Goal: Information Seeking & Learning: Learn about a topic

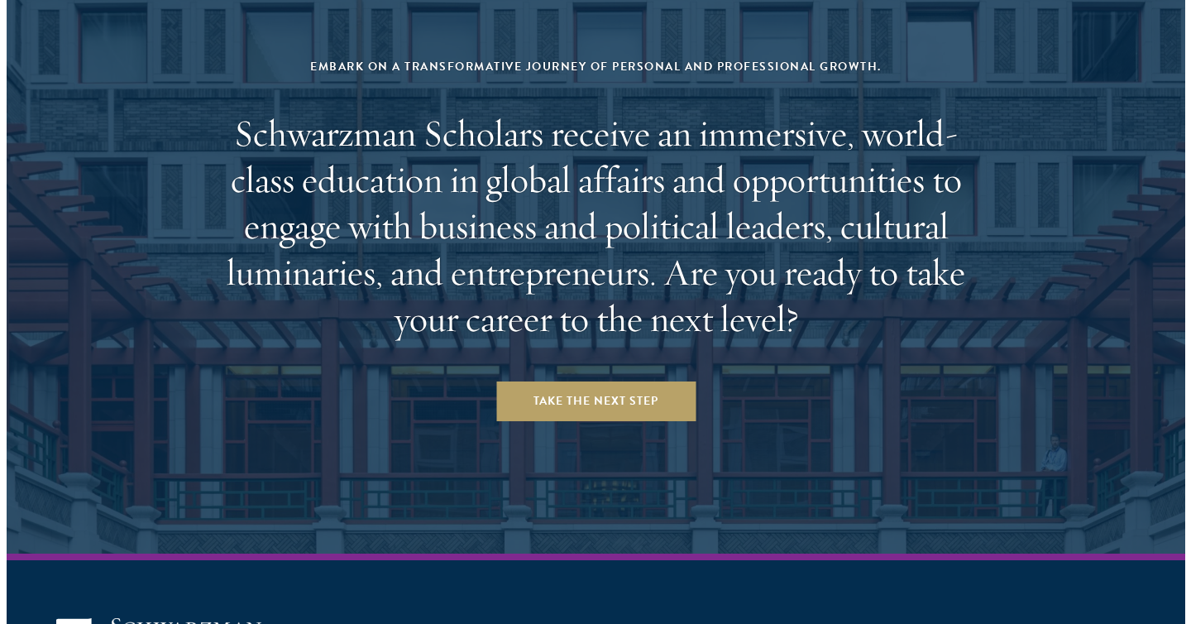
scroll to position [6938, 0]
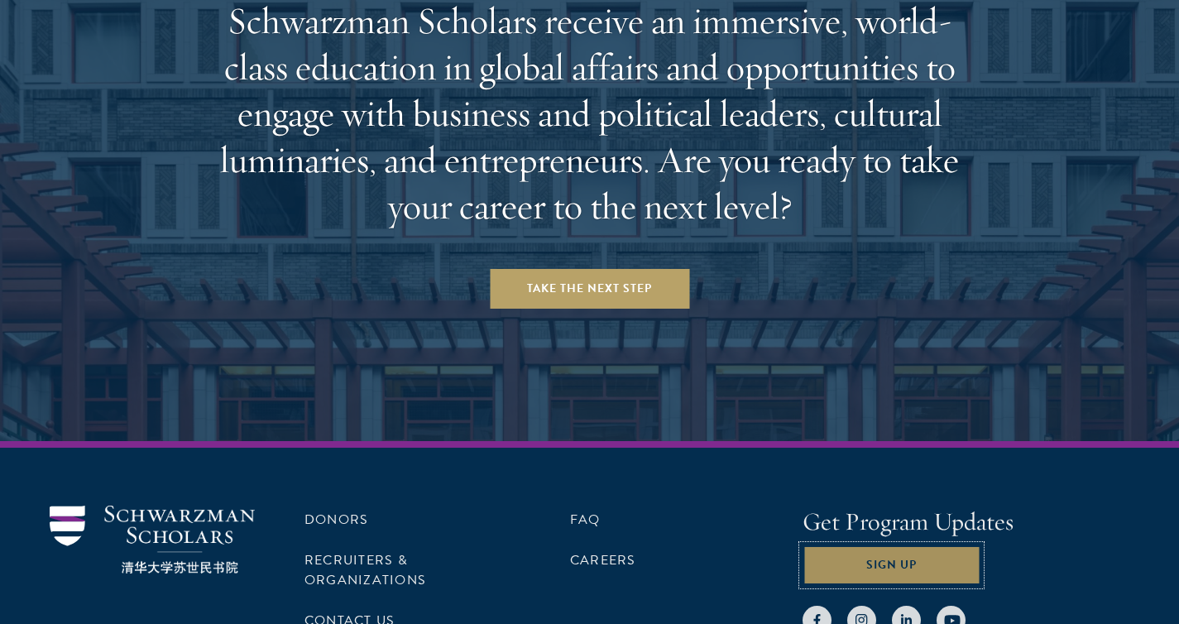
click at [889, 545] on button "Sign Up" at bounding box center [891, 565] width 178 height 40
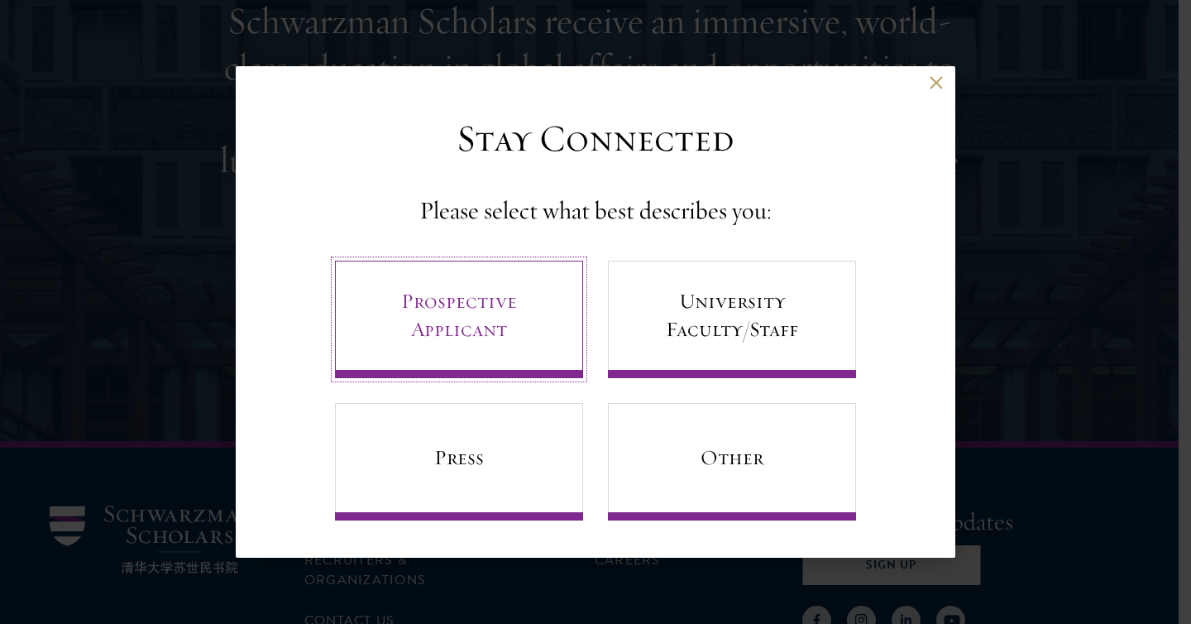
click at [530, 328] on link "Prospective Applicant" at bounding box center [459, 319] width 248 height 117
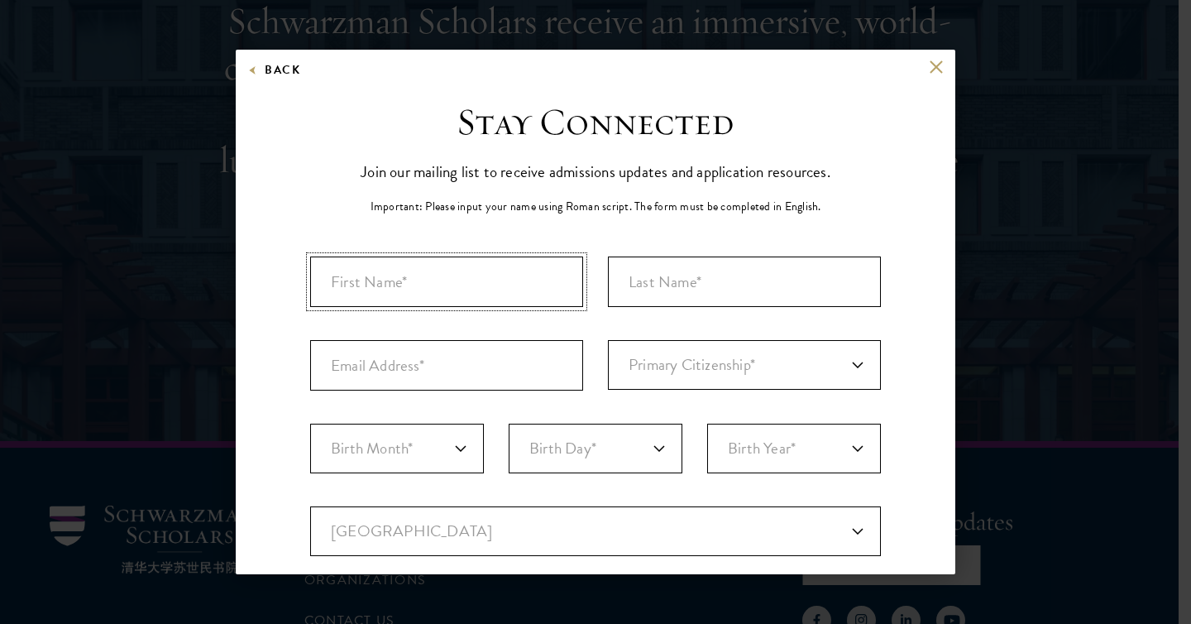
click at [471, 286] on input "First Name*" at bounding box center [446, 281] width 273 height 50
type input "Peyton"
type input "Marshak"
type input "p_marshak@coloradocollege.edu"
select select "US"
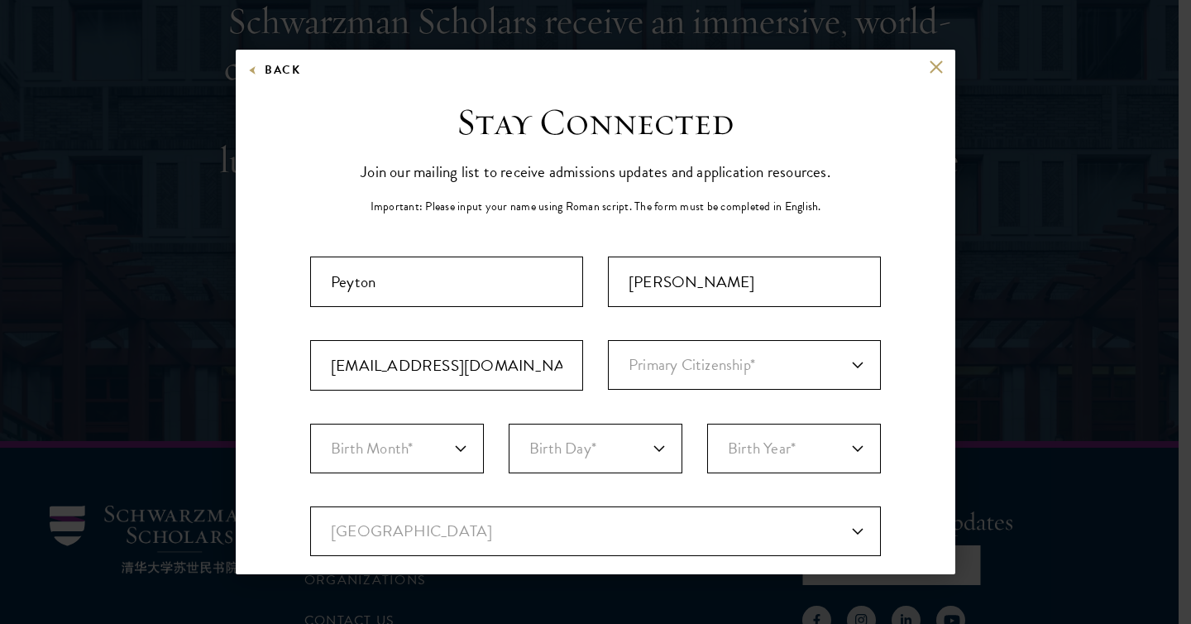
type input "Duluth"
select select "MN"
drag, startPoint x: 540, startPoint y: 367, endPoint x: 285, endPoint y: 367, distance: 255.6
click at [285, 367] on div "Stay Connected Please select what best describes you: Prospective Applicant Uni…" at bounding box center [596, 568] width 720 height 939
type input "peytonmarshak@gmail.com"
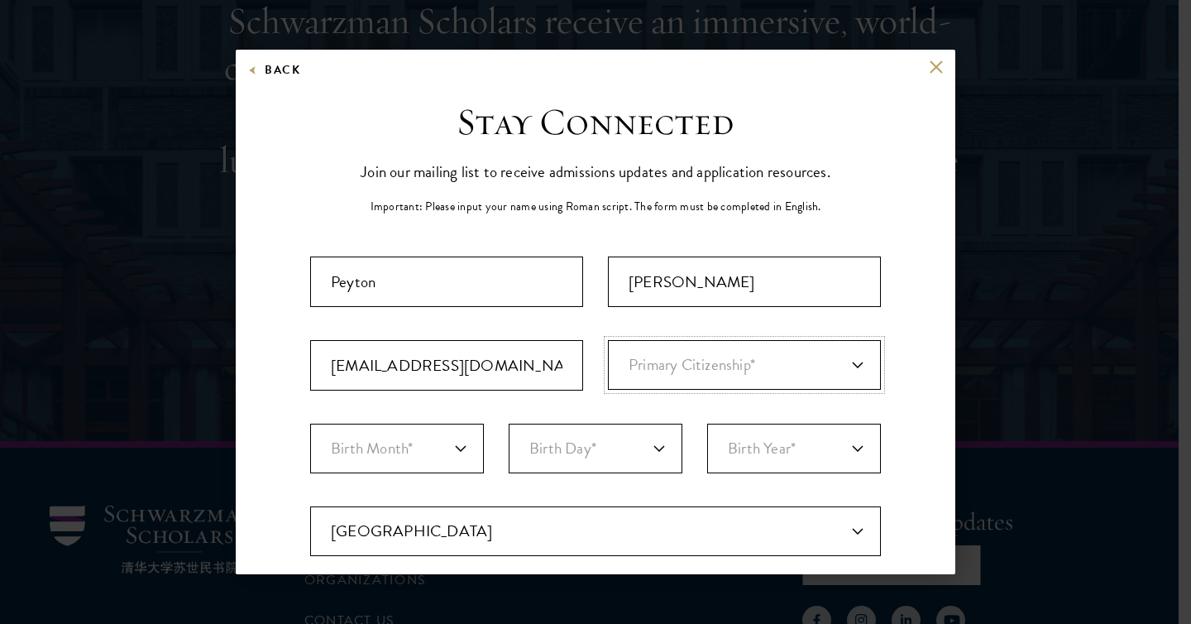
click at [667, 366] on select "Primary Citizenship* Afghanistan Aland Islands Albania Algeria Andorra Angola A…" at bounding box center [744, 365] width 273 height 50
select select "US"
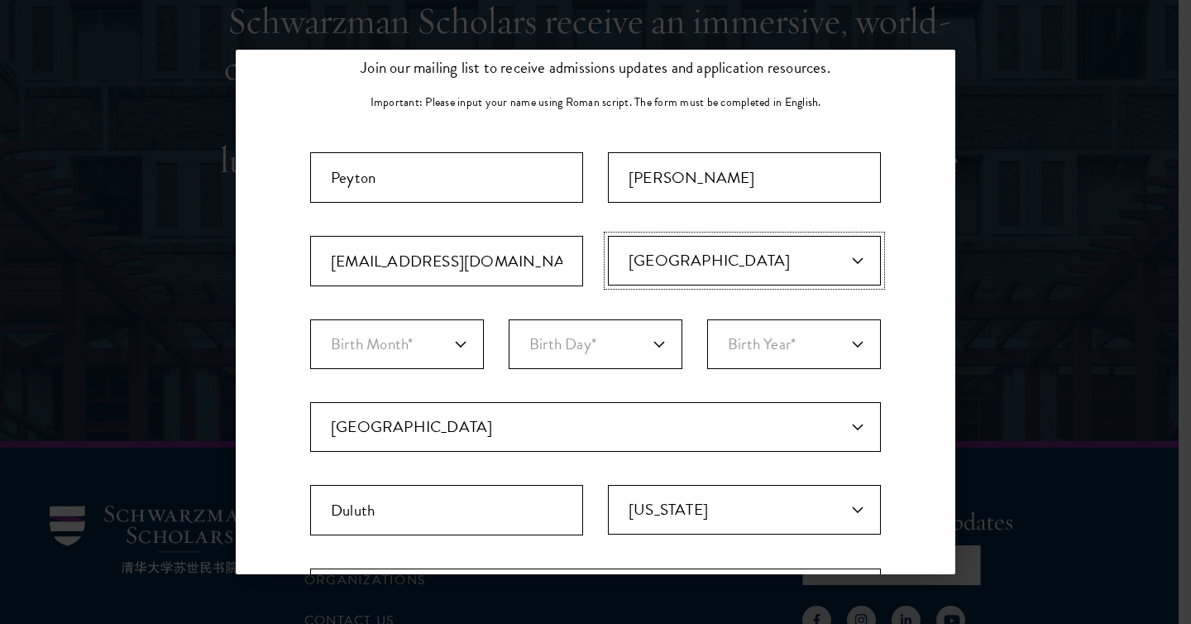
scroll to position [109, 0]
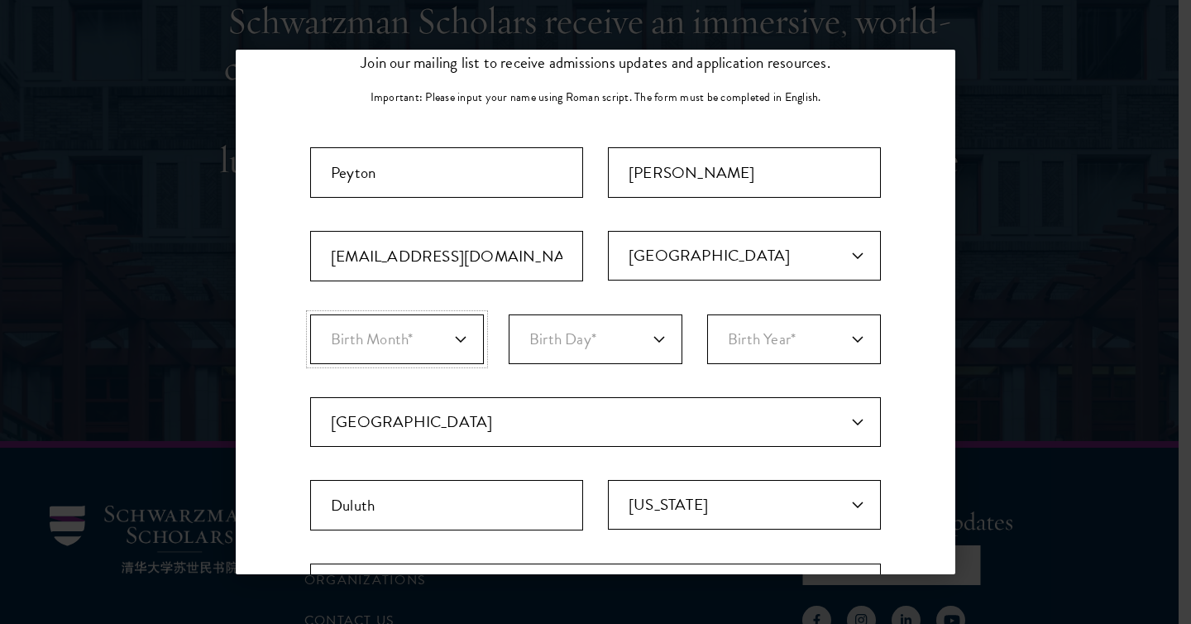
click at [413, 340] on select "Birth Month* January February March April May June July August September Octobe…" at bounding box center [397, 339] width 174 height 50
select select "11"
click at [592, 340] on select "Birth Day* 1 2 3 4 5 6 7 8 9 10 11 12 13 14 15 16 17 18 19 20 21 22 23 24 25 26…" at bounding box center [596, 339] width 174 height 50
select select "25"
click at [764, 334] on select "Birth Year* 2025 2024 2023 2022 2021 2020 2019 2018 2017 2016 2015 2014 2013 20…" at bounding box center [794, 339] width 174 height 50
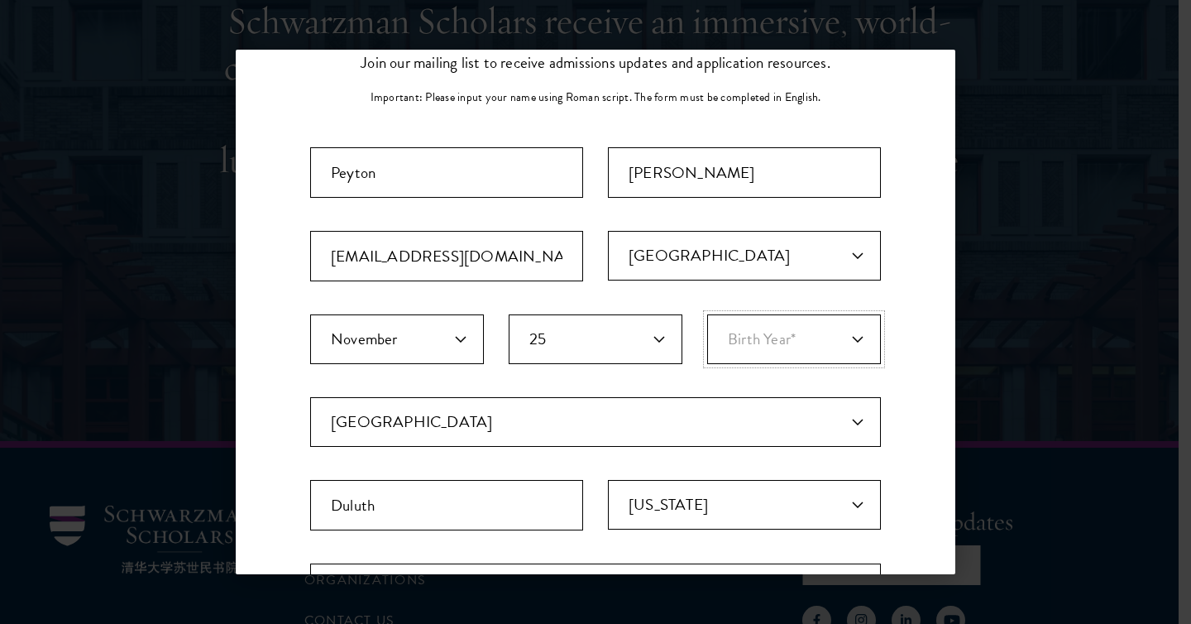
select select "2001"
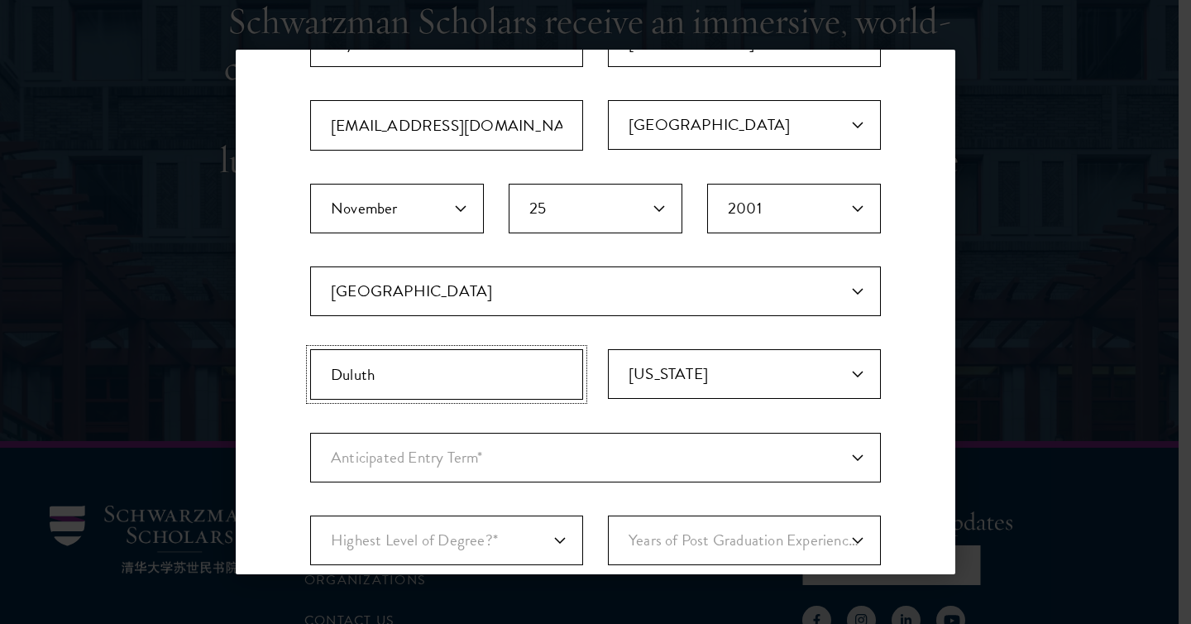
drag, startPoint x: 411, startPoint y: 372, endPoint x: 251, endPoint y: 372, distance: 160.5
click at [251, 372] on div "Stay Connected Please select what best describes you: Prospective Applicant Uni…" at bounding box center [596, 328] width 720 height 939
type input "Brooklyn"
click at [721, 385] on select "Select State Alabama Alaska American Samoa APO/FPO (AA) APO/FPO (AE) APO/FPO (A…" at bounding box center [744, 374] width 273 height 50
select select "NY"
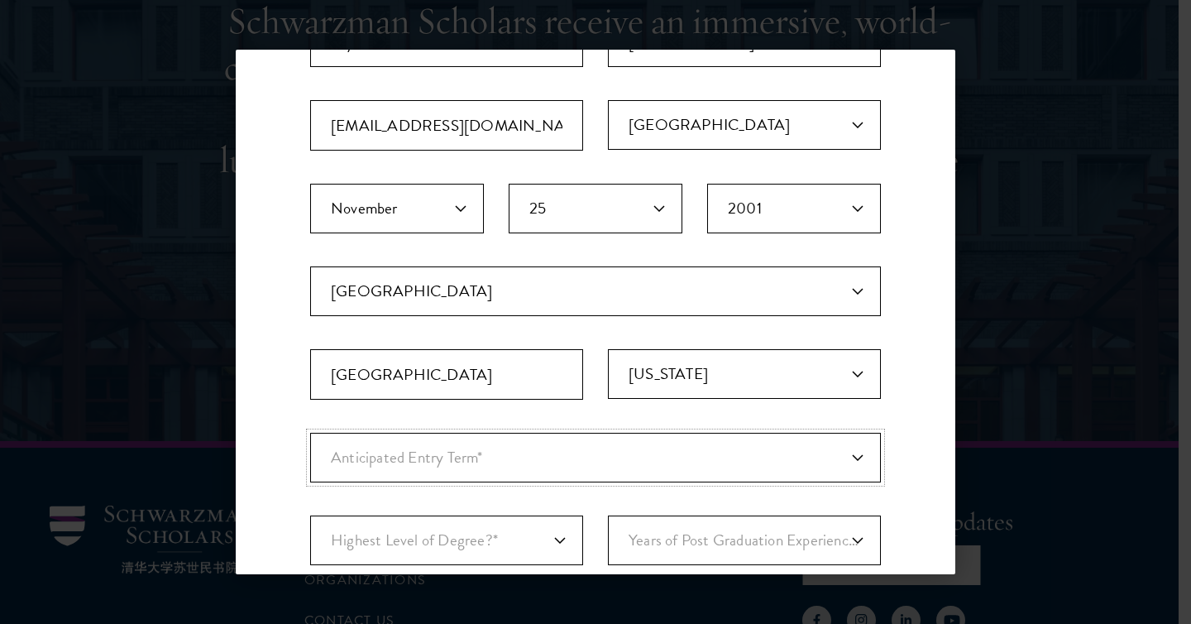
click at [537, 461] on select "Anticipated Entry Term* August 2026 (Application opens April 2025) Just Explori…" at bounding box center [595, 458] width 571 height 50
select select "a6790467-ebe7-4045-a56a-66c1cae98076"
click at [510, 537] on select "Highest Level of Degree?* PHD Bachelor's Master's Current Undergraduate Student" at bounding box center [446, 540] width 273 height 50
select select "baef124f-e103-44b1-8ca6-5d0669438e44"
click at [659, 529] on select "Years of Post Graduation Experience?* 1 2 3 4 5 6 7 8 9 10" at bounding box center [744, 540] width 273 height 50
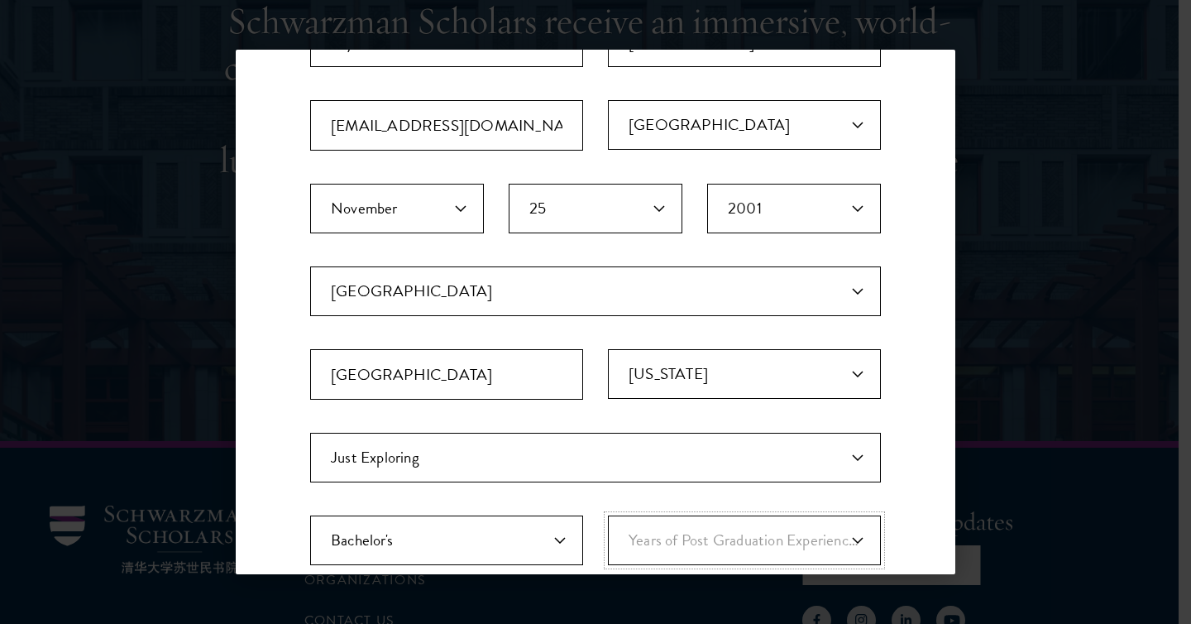
select select "1"
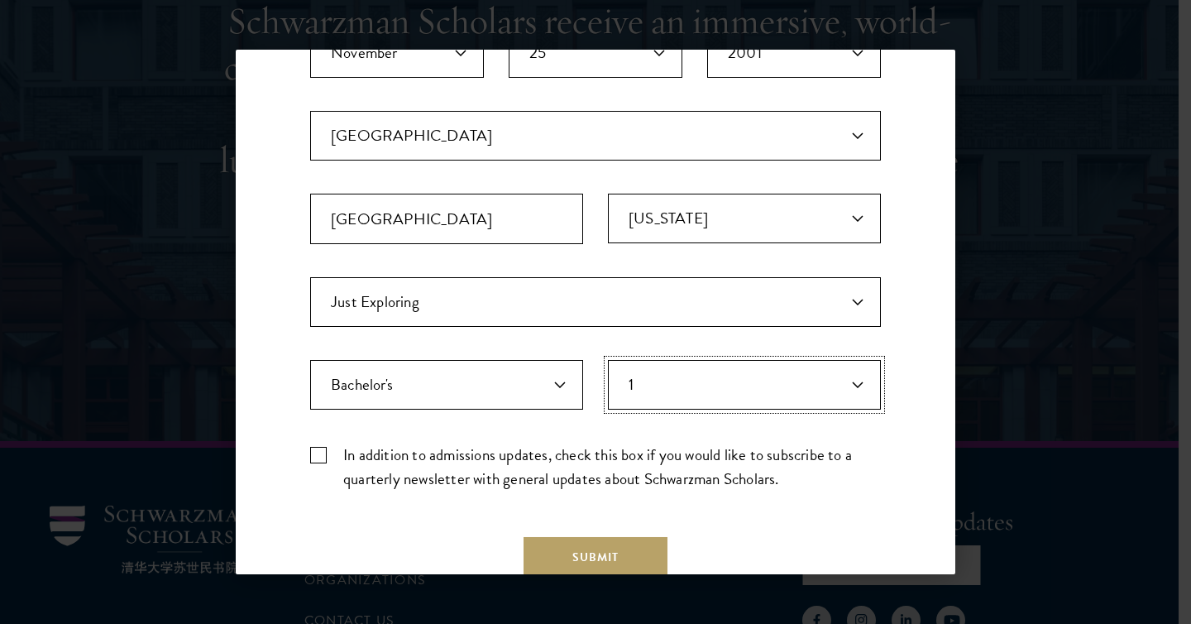
scroll to position [501, 0]
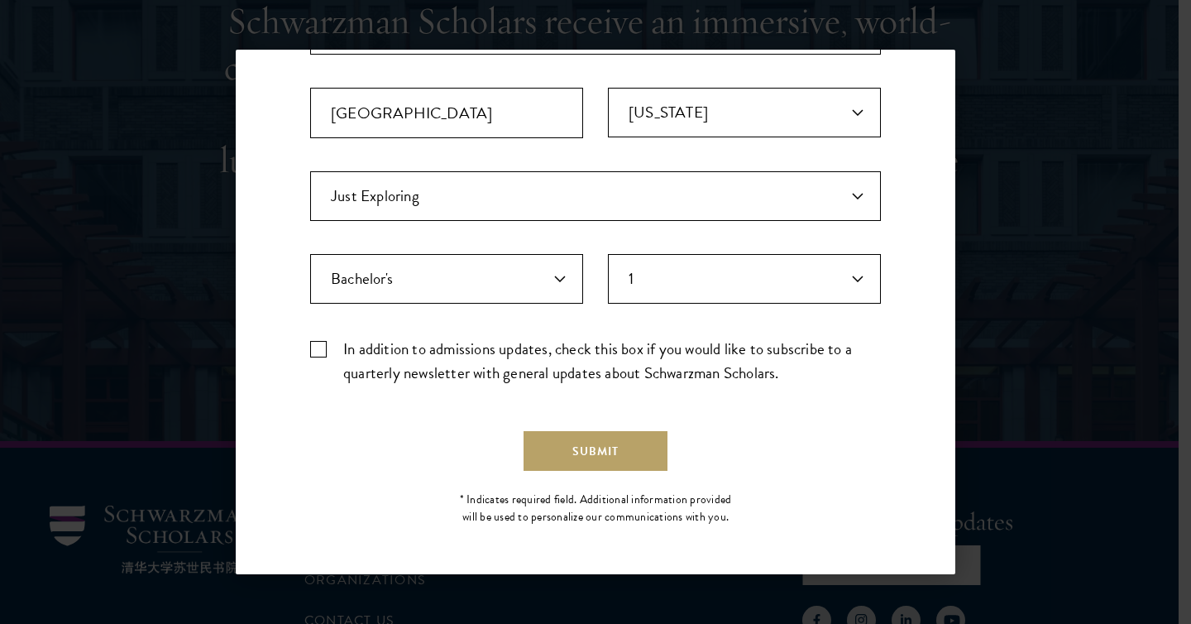
click at [310, 347] on label "In addition to admissions updates, check this box if you would like to subscrib…" at bounding box center [595, 361] width 571 height 48
click at [310, 347] on input "In addition to admissions updates, check this box if you would like to subscrib…" at bounding box center [595, 342] width 571 height 11
checkbox input "true"
click at [568, 452] on button "Submit" at bounding box center [596, 451] width 144 height 40
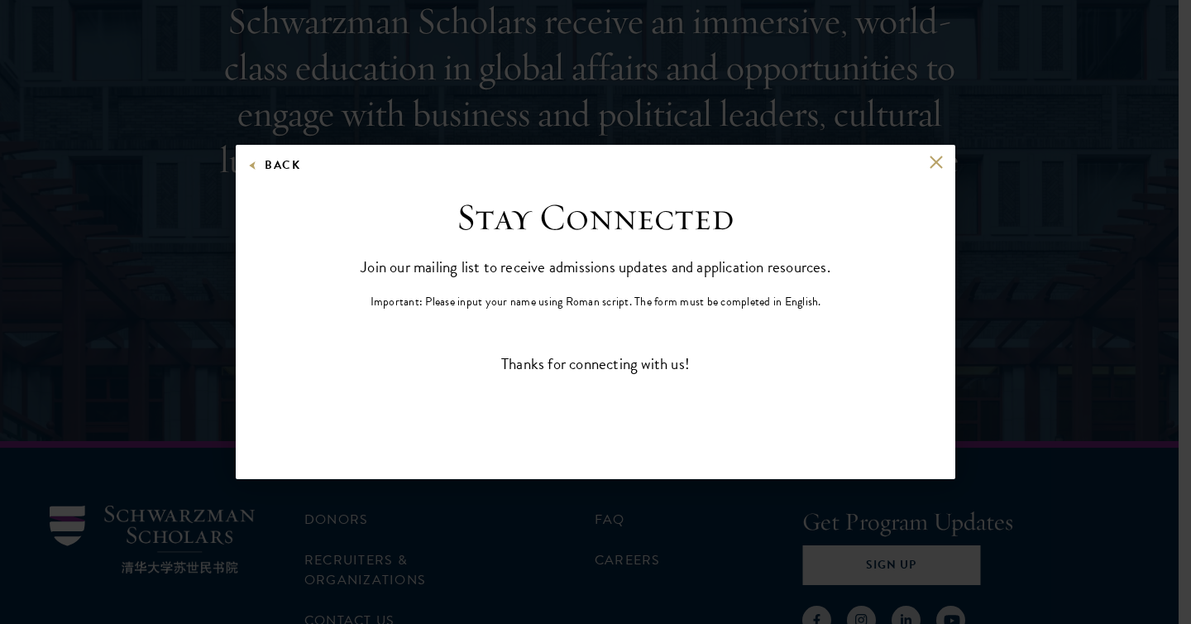
scroll to position [0, 0]
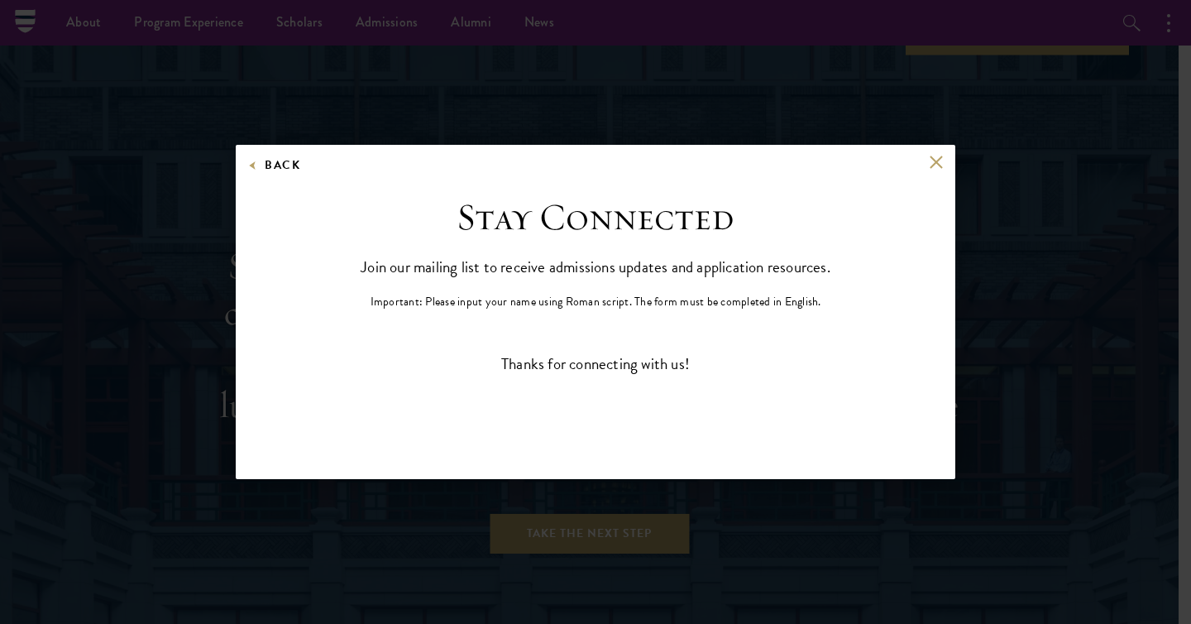
click at [802, 304] on p "Important: Please input your name using Roman script. The form must be complete…" at bounding box center [596, 301] width 451 height 17
click at [785, 251] on div "Stay Connected Join our mailing list to receive admissions updates and applicat…" at bounding box center [595, 252] width 513 height 116
click at [936, 168] on button at bounding box center [936, 162] width 14 height 14
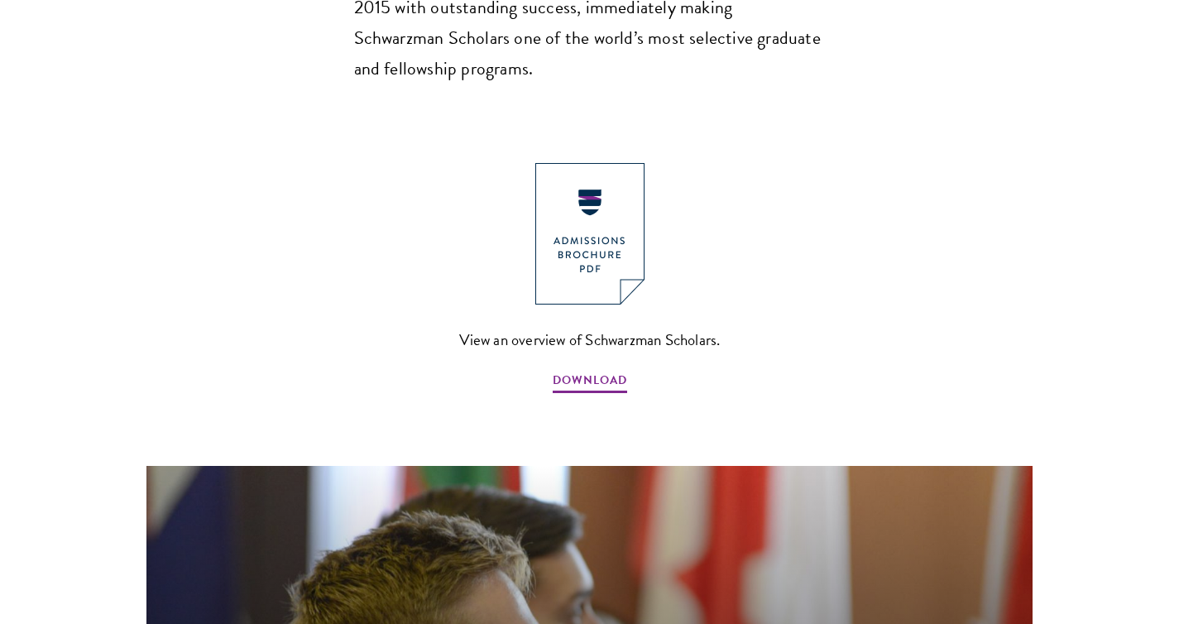
scroll to position [1772, 0]
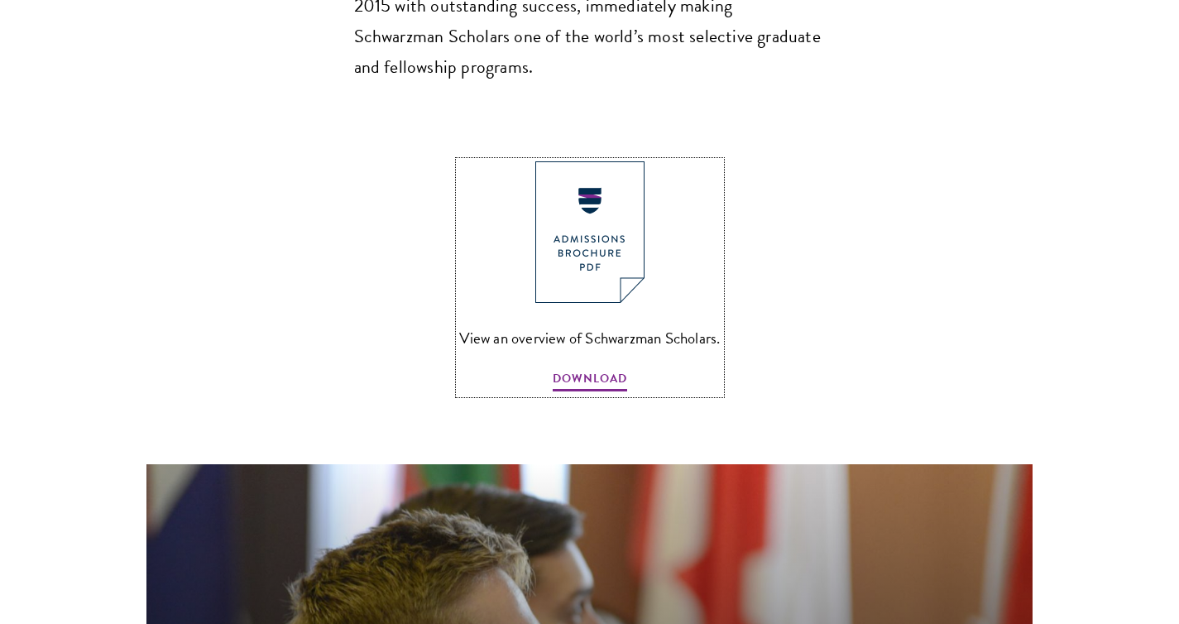
click at [609, 202] on img at bounding box center [589, 231] width 109 height 141
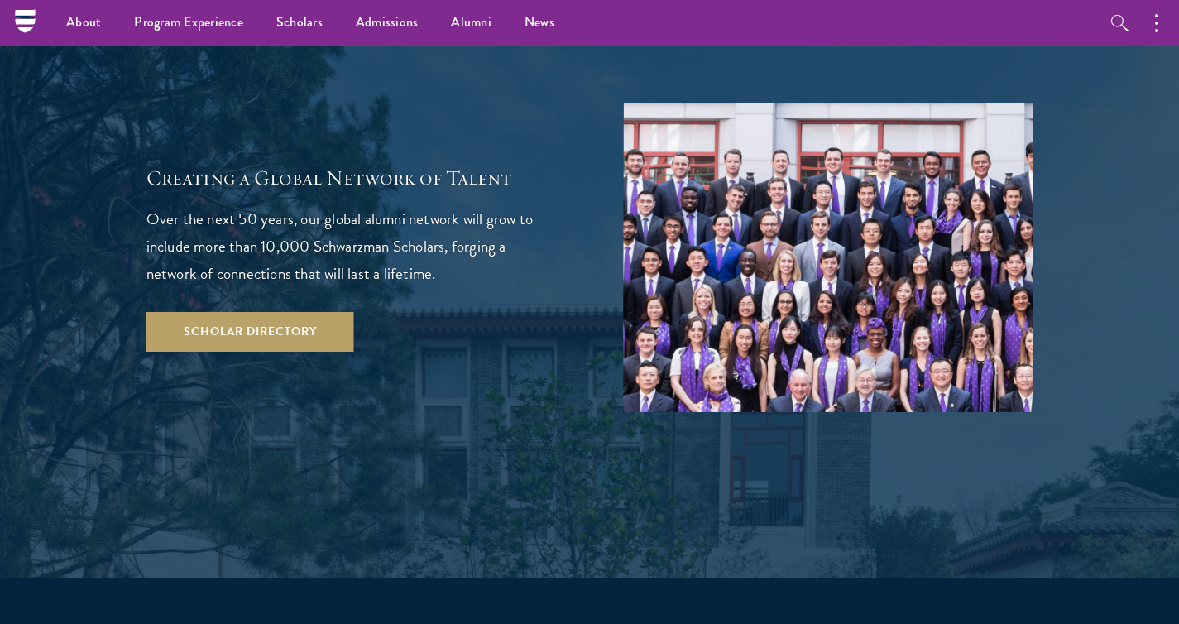
scroll to position [2907, 0]
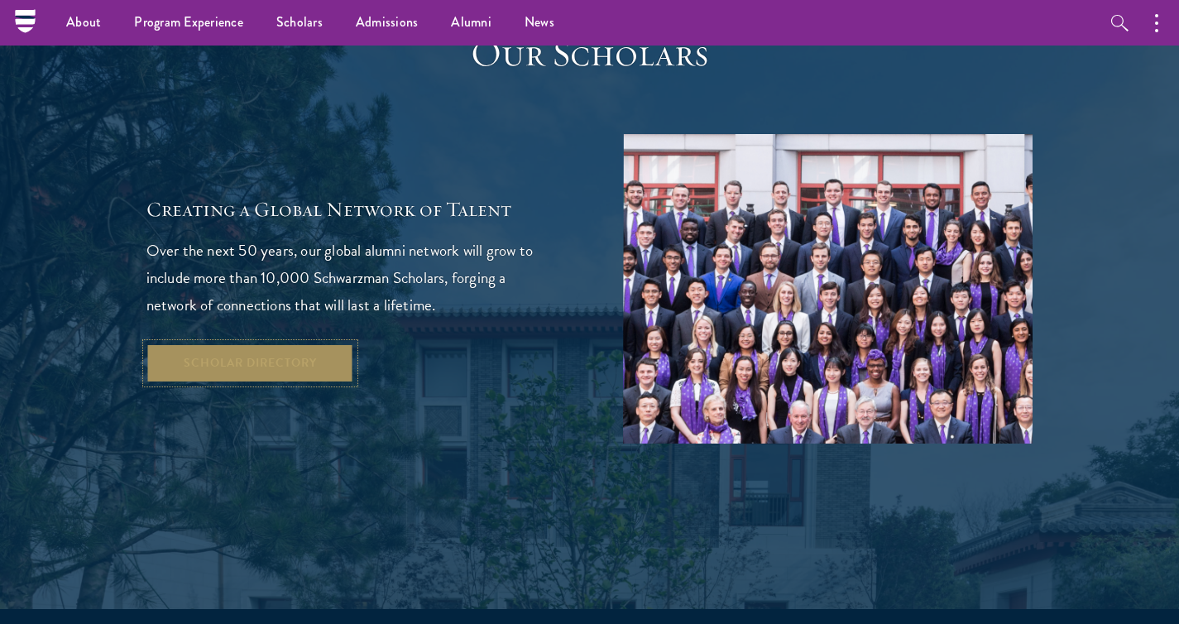
click at [216, 343] on link "Scholar Directory" at bounding box center [250, 363] width 208 height 40
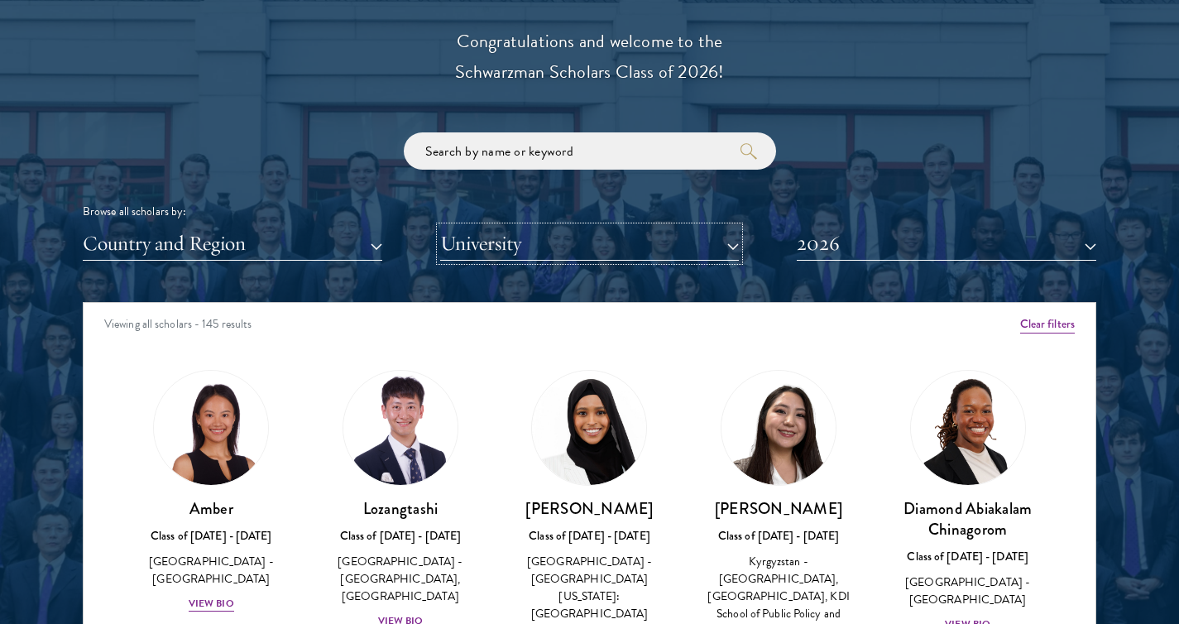
click at [505, 252] on button "University" at bounding box center [589, 244] width 299 height 34
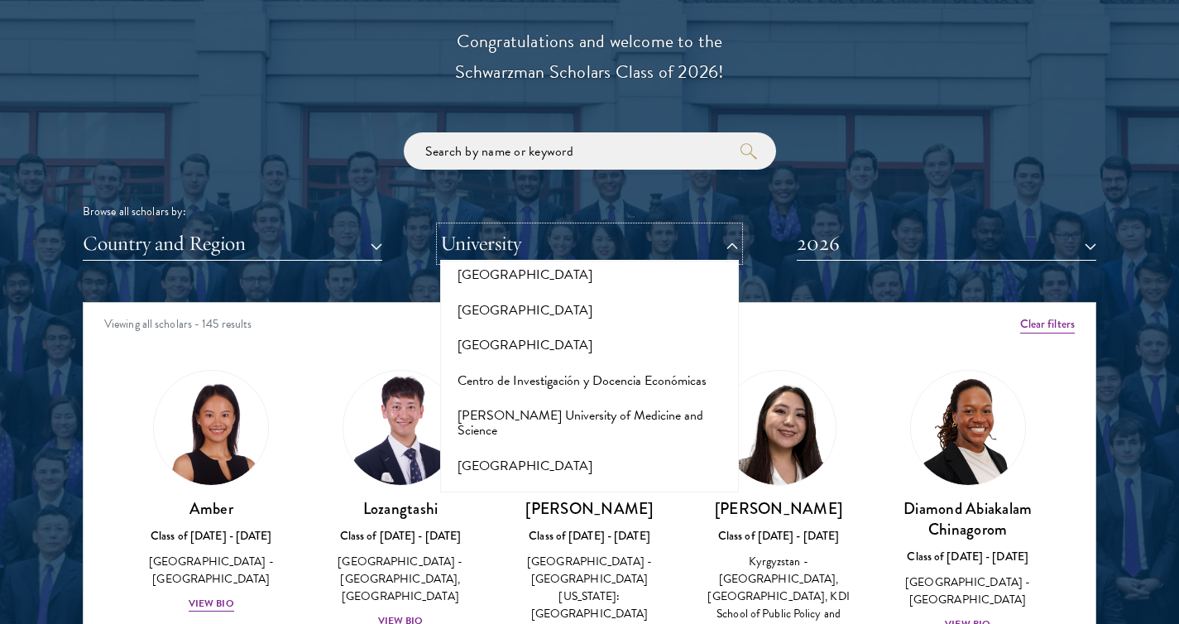
scroll to position [2098, 0]
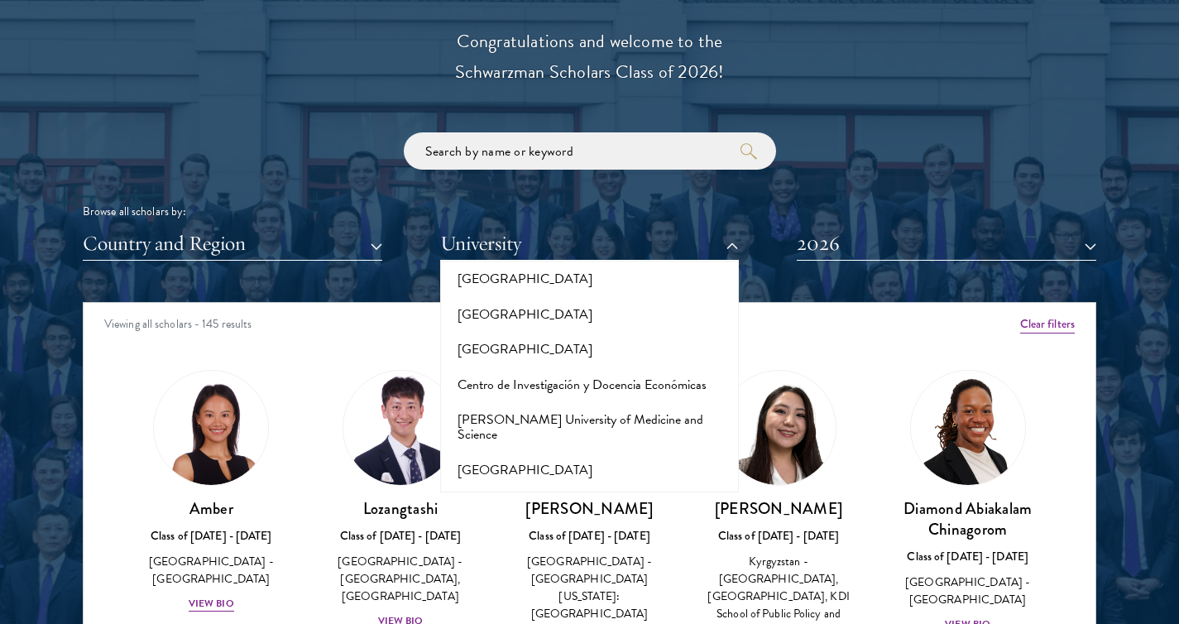
click at [513, 212] on div "Browse all scholars by:" at bounding box center [589, 211] width 1013 height 17
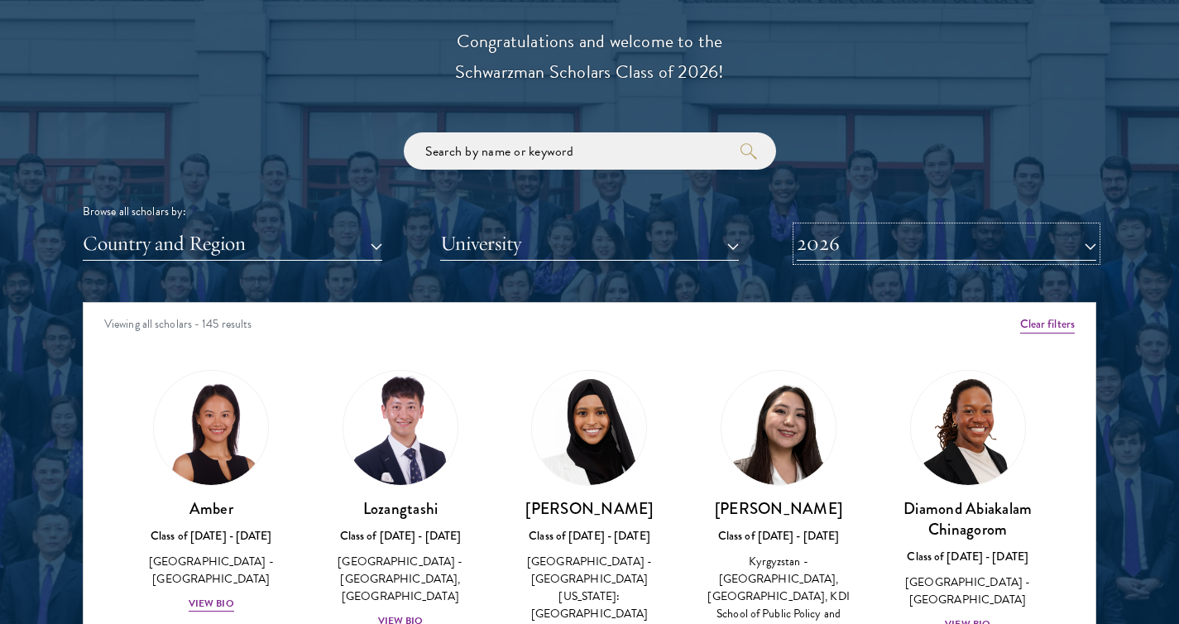
click at [830, 254] on button "2026" at bounding box center [946, 244] width 299 height 34
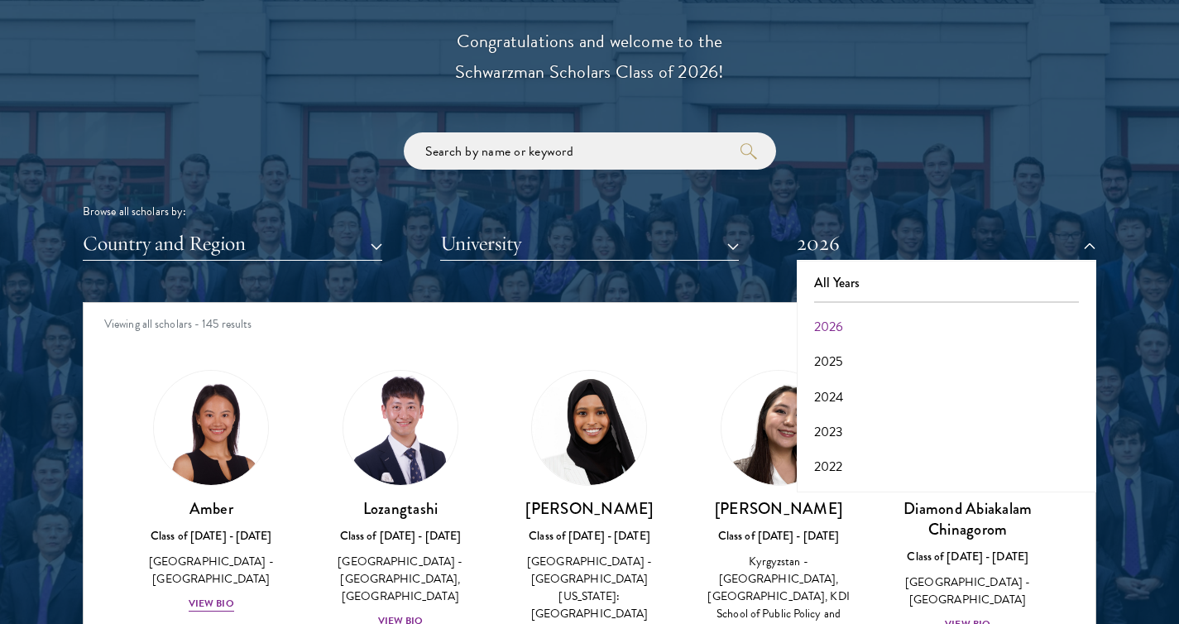
click at [765, 275] on div "Scholar Directory Congratulations and welcome to the Schwarzman Scholars Class …" at bounding box center [589, 377] width 1013 height 841
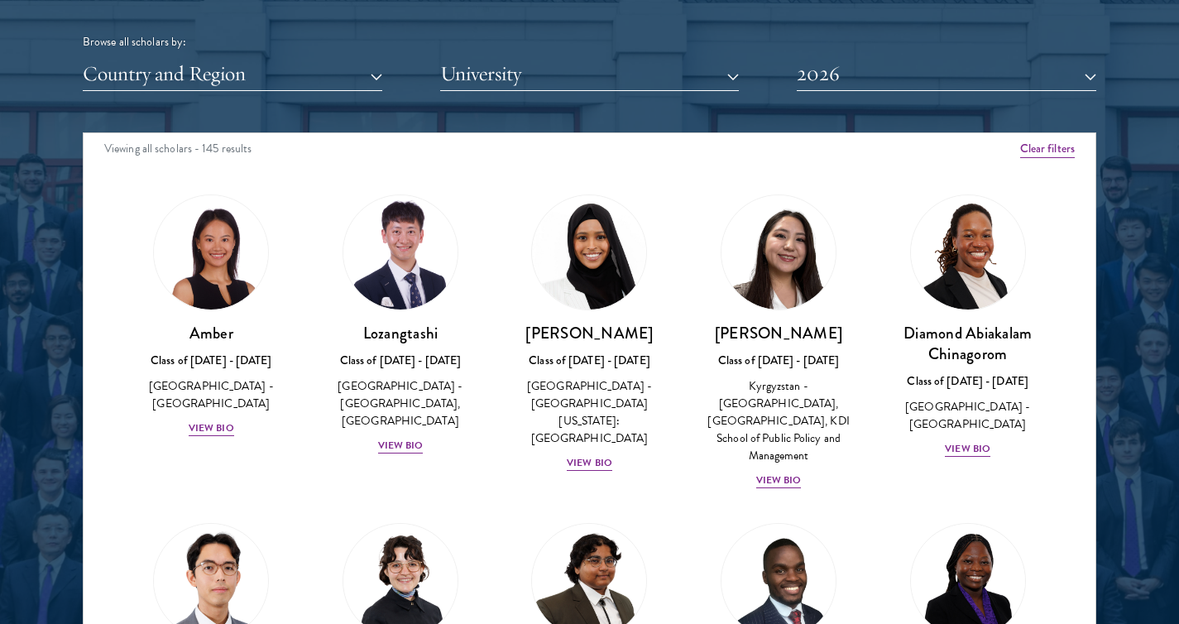
scroll to position [2063, 0]
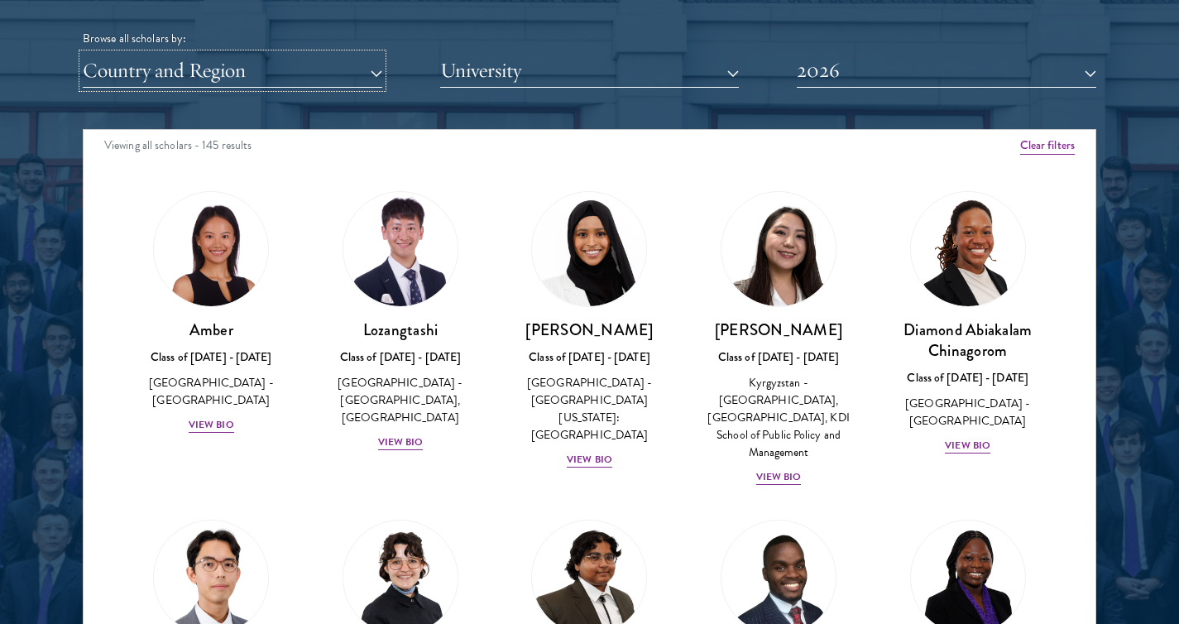
click at [359, 74] on button "Country and Region" at bounding box center [232, 71] width 299 height 34
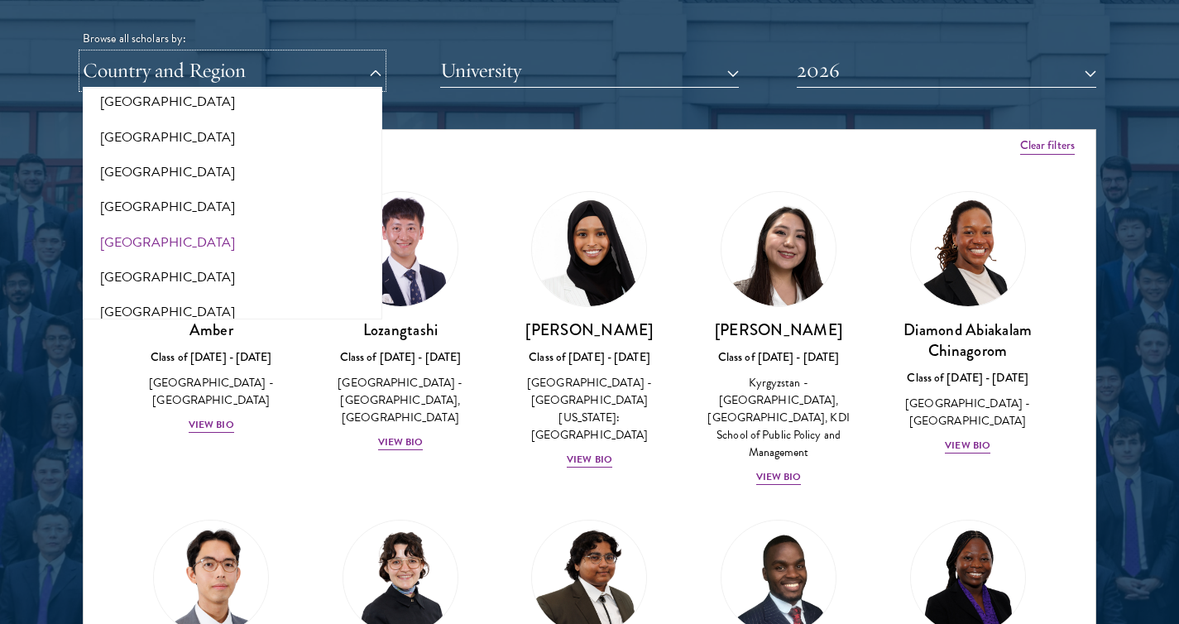
scroll to position [3425, 0]
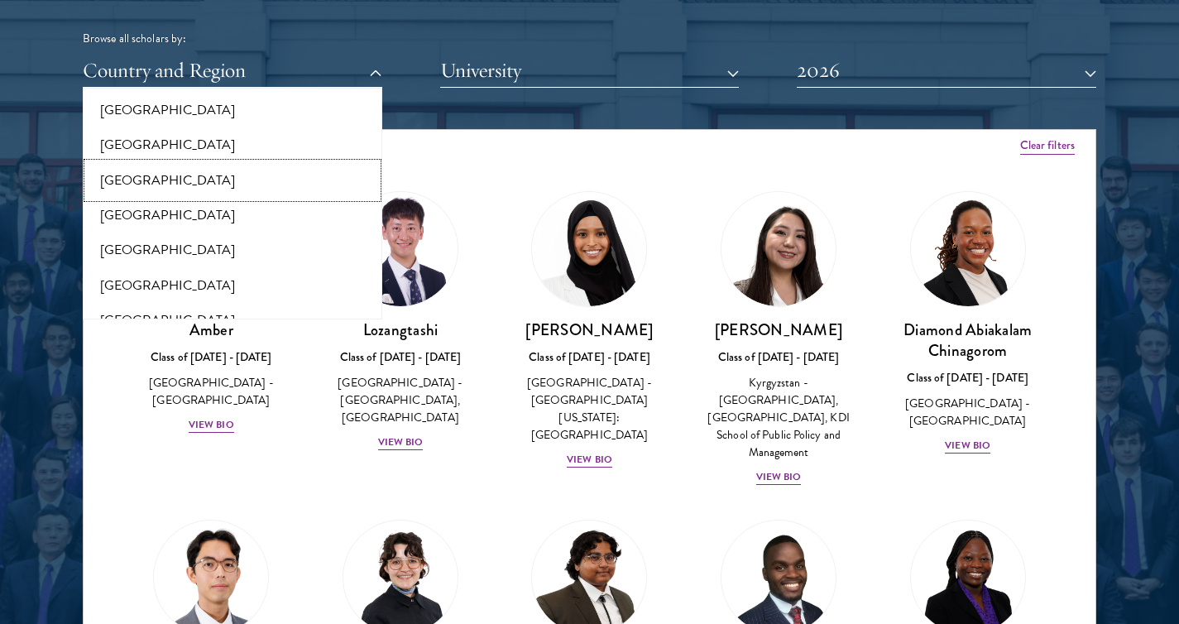
click at [201, 163] on button "[GEOGRAPHIC_DATA]" at bounding box center [233, 180] width 290 height 35
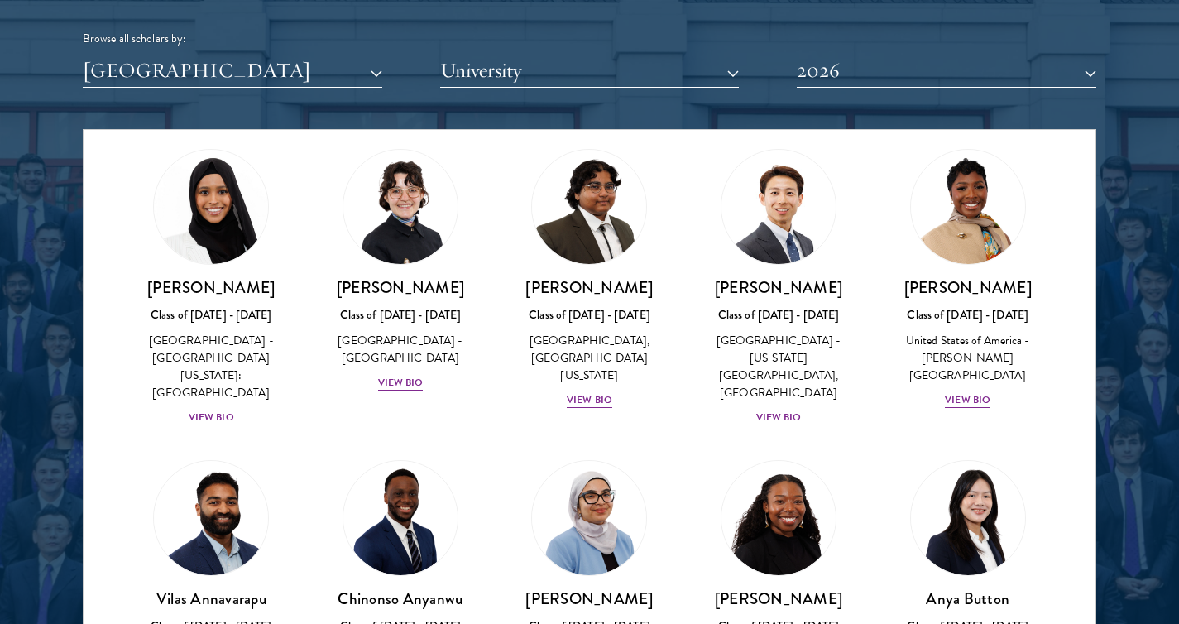
scroll to position [49, 0]
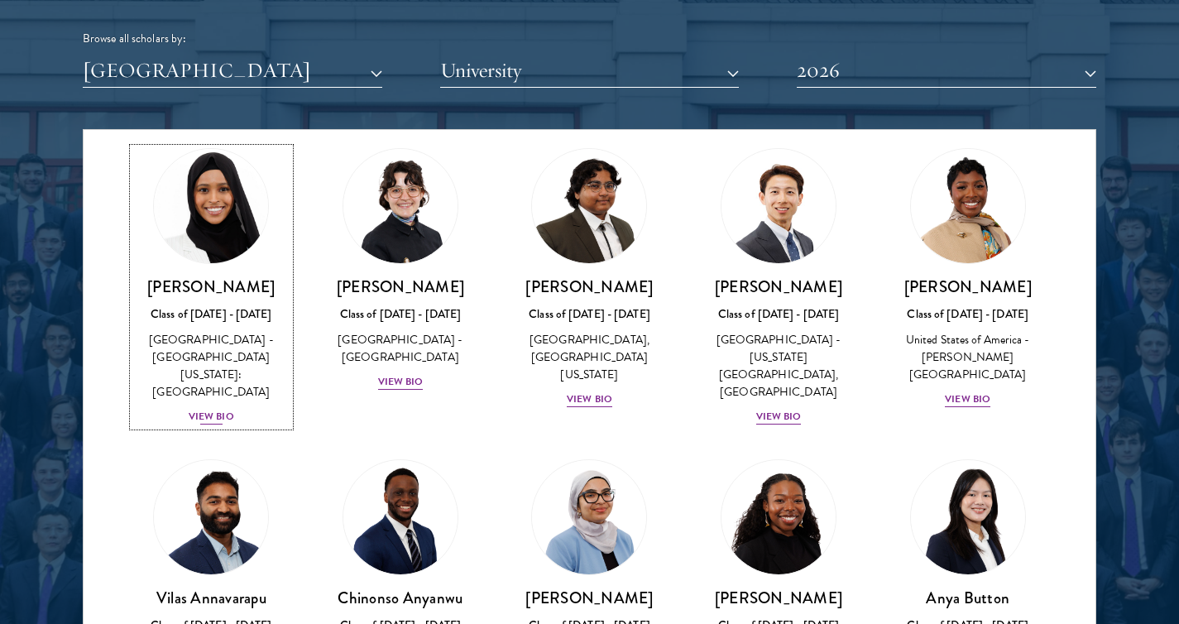
click at [217, 390] on div "[PERSON_NAME] Class of [DATE] - [DATE] [GEOGRAPHIC_DATA] - [GEOGRAPHIC_DATA][US…" at bounding box center [211, 351] width 156 height 150
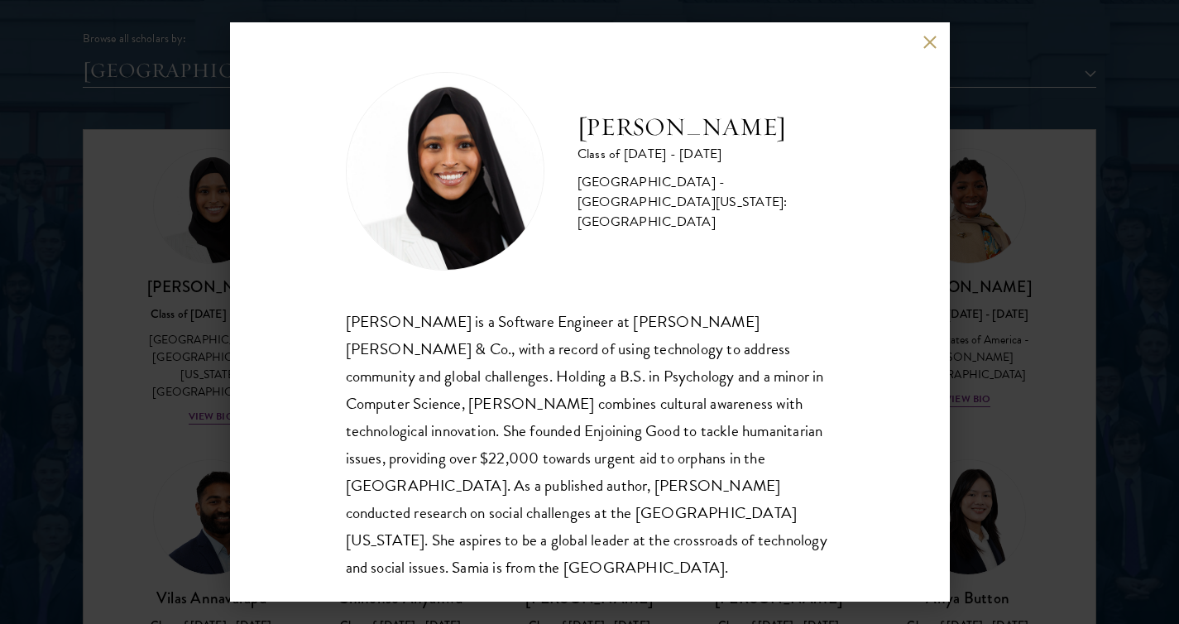
scroll to position [2, 0]
click at [927, 41] on button at bounding box center [930, 42] width 14 height 14
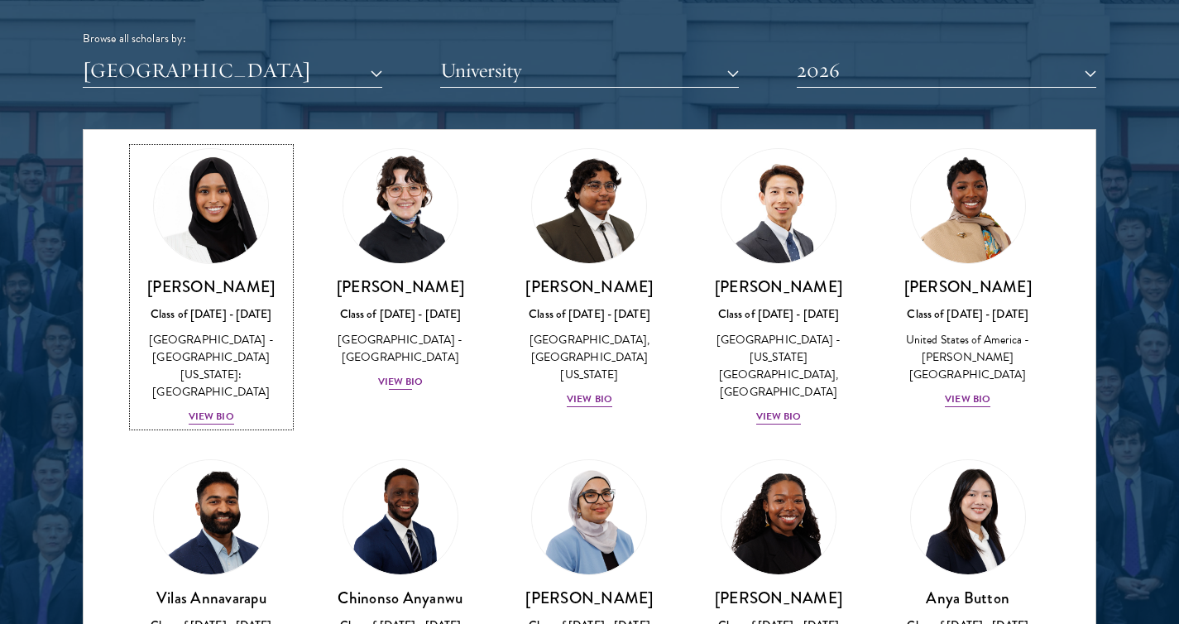
scroll to position [98, 0]
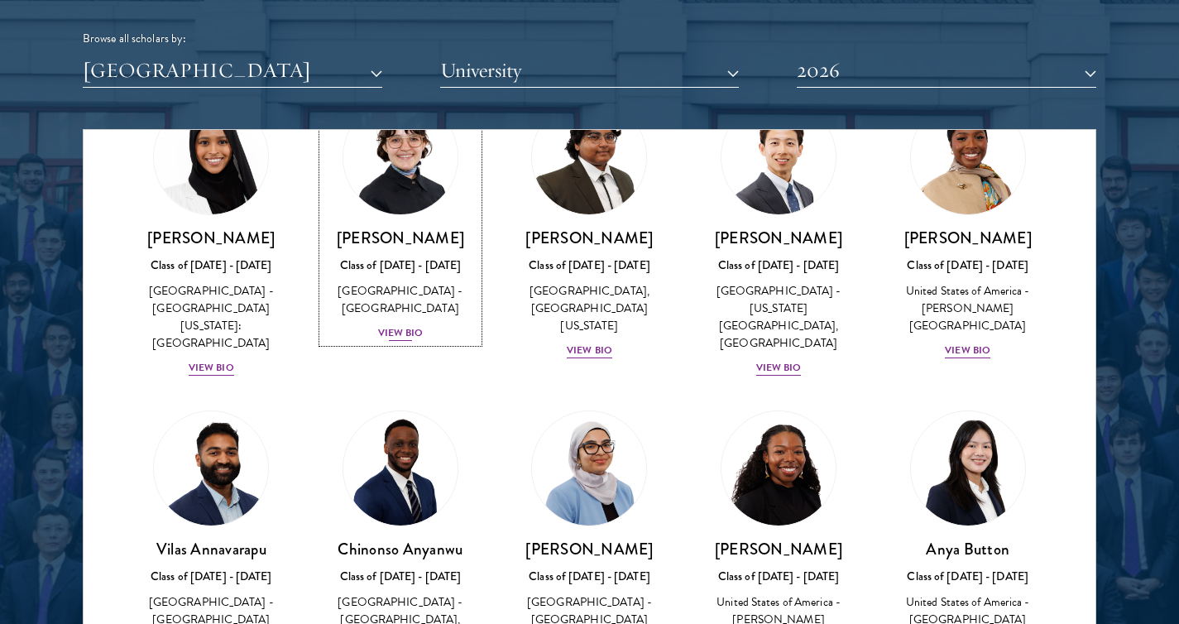
click at [418, 247] on h3 "[PERSON_NAME]" at bounding box center [401, 237] width 156 height 21
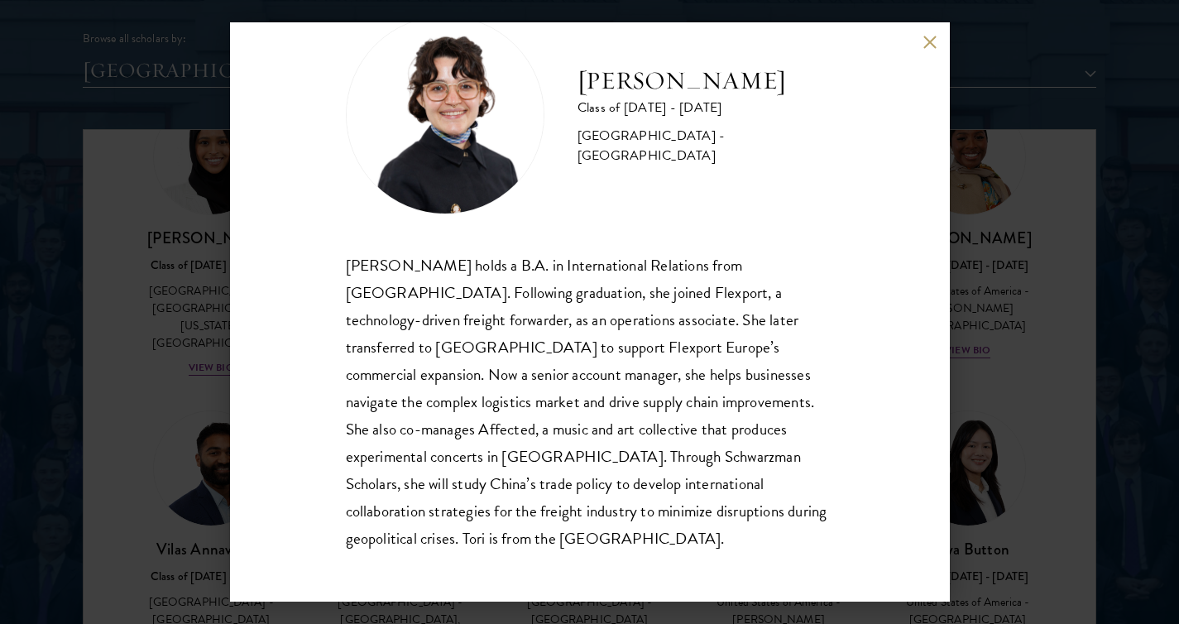
scroll to position [57, 0]
click at [506, 326] on div "[PERSON_NAME] holds a B.A. in International Relations from [GEOGRAPHIC_DATA]. F…" at bounding box center [590, 401] width 488 height 301
click at [457, 350] on div "[PERSON_NAME] holds a B.A. in International Relations from [GEOGRAPHIC_DATA]. F…" at bounding box center [590, 401] width 488 height 301
click at [506, 347] on div "[PERSON_NAME] holds a B.A. in International Relations from [GEOGRAPHIC_DATA]. F…" at bounding box center [590, 401] width 488 height 301
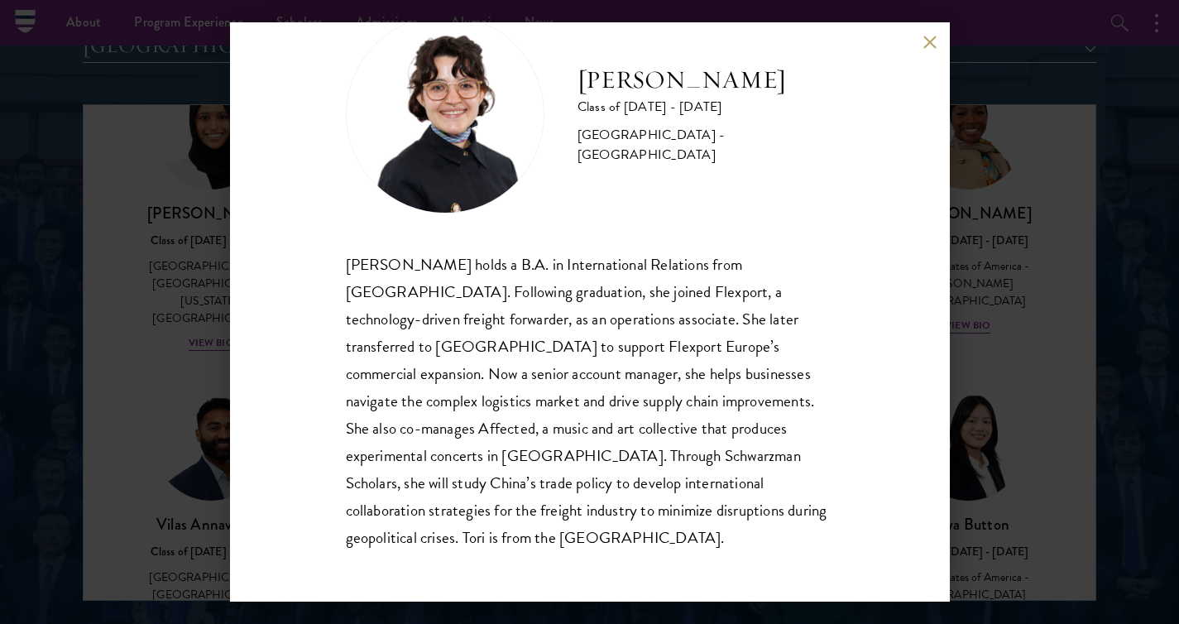
scroll to position [2079, 0]
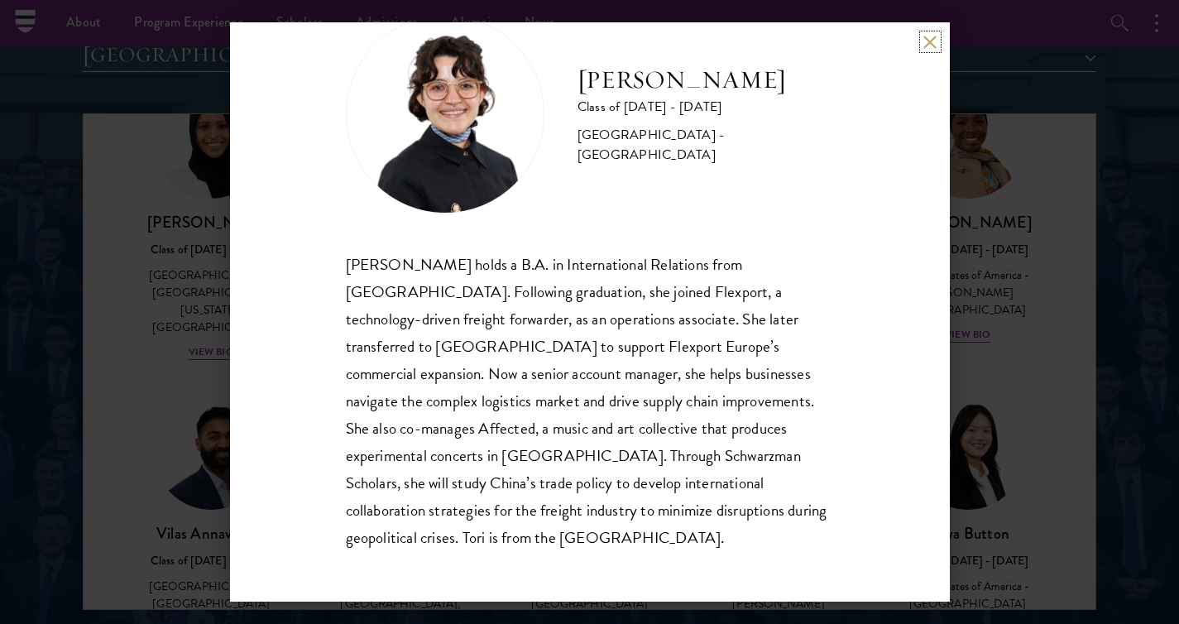
click at [931, 41] on button at bounding box center [930, 42] width 14 height 14
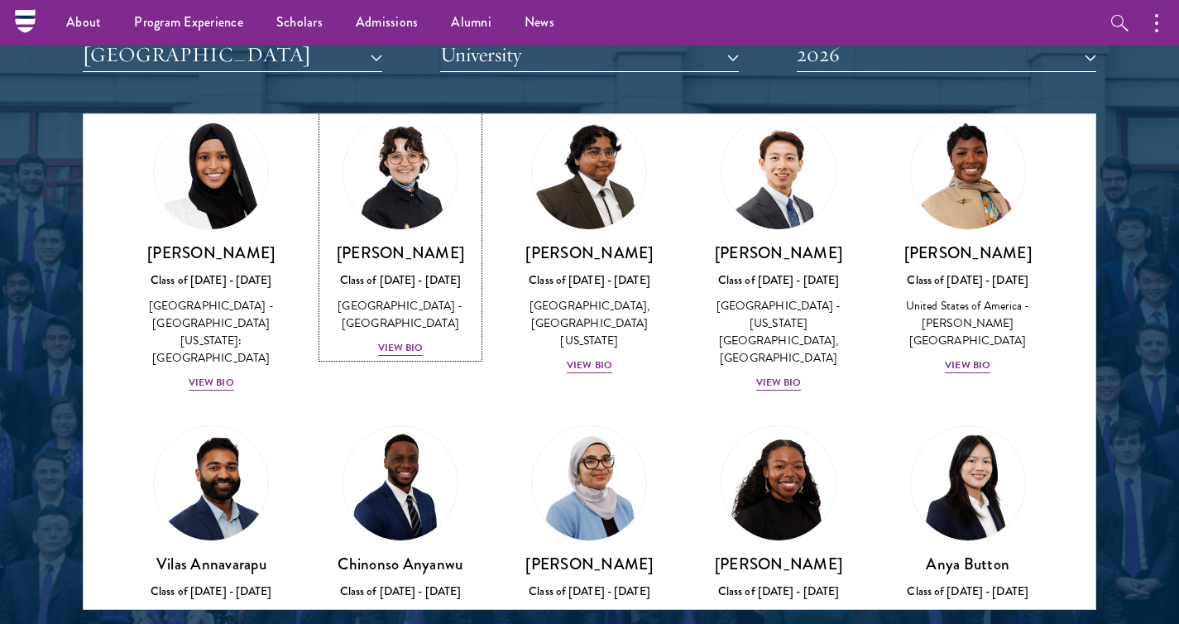
scroll to position [36, 0]
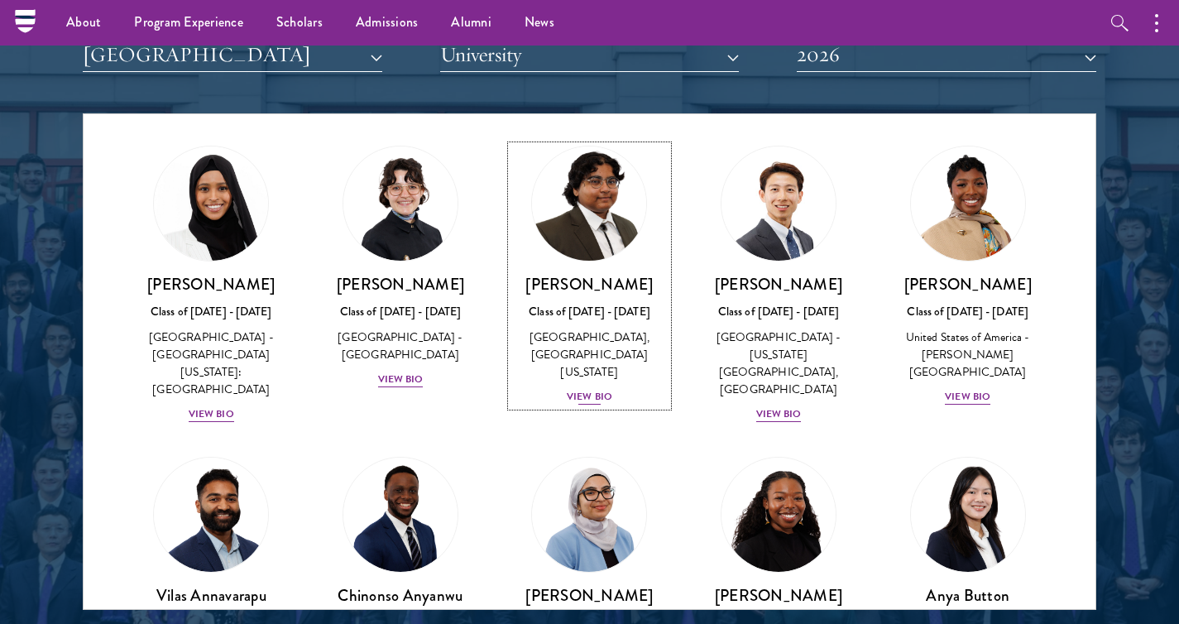
click at [580, 392] on div "View Bio" at bounding box center [589, 397] width 45 height 16
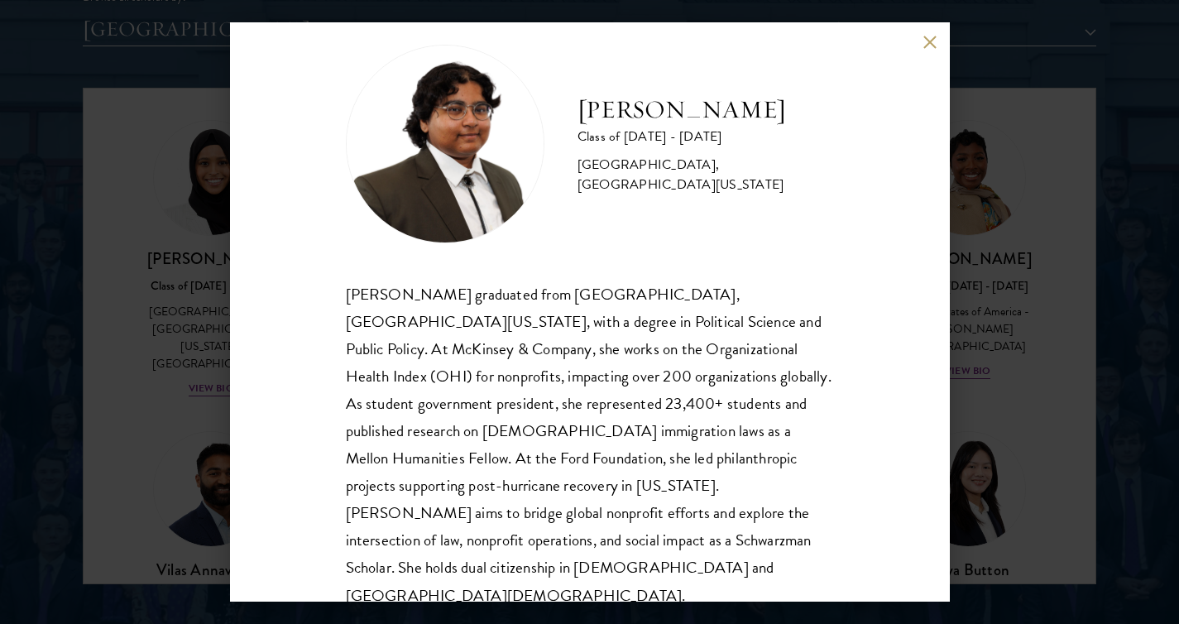
scroll to position [31, 0]
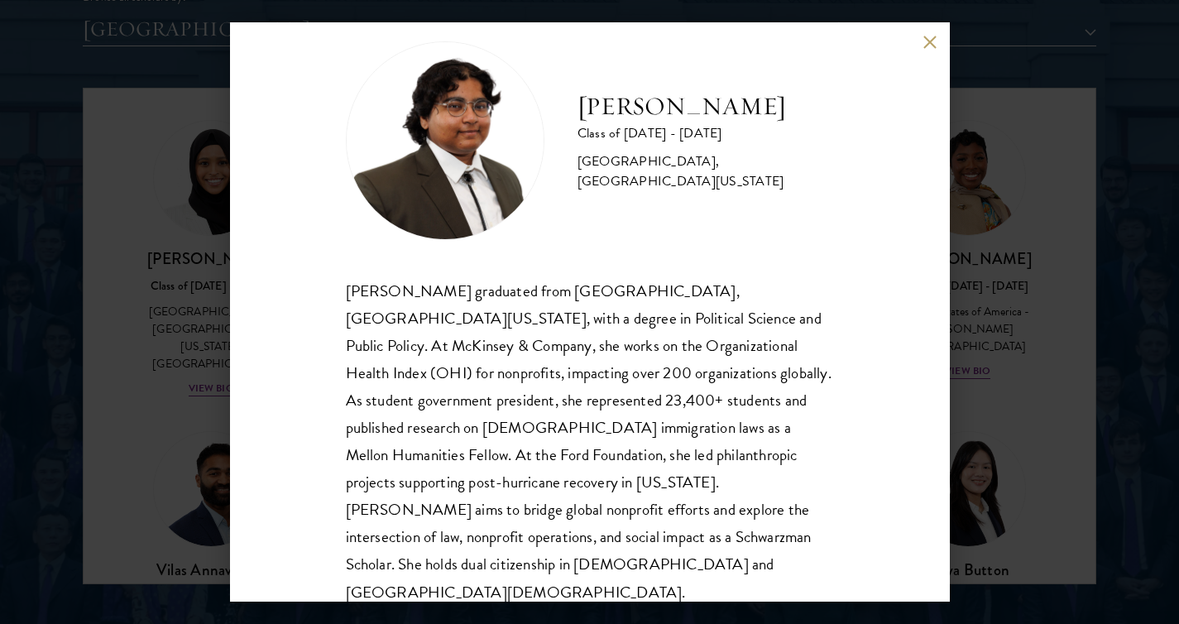
click at [930, 35] on button at bounding box center [930, 42] width 14 height 14
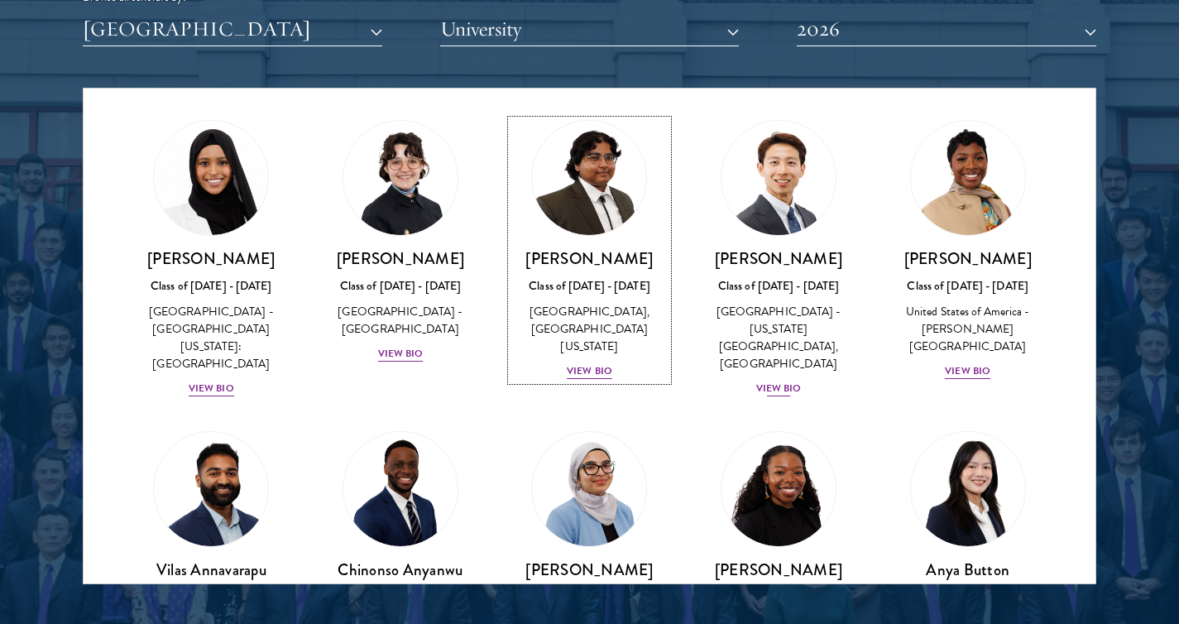
scroll to position [19, 0]
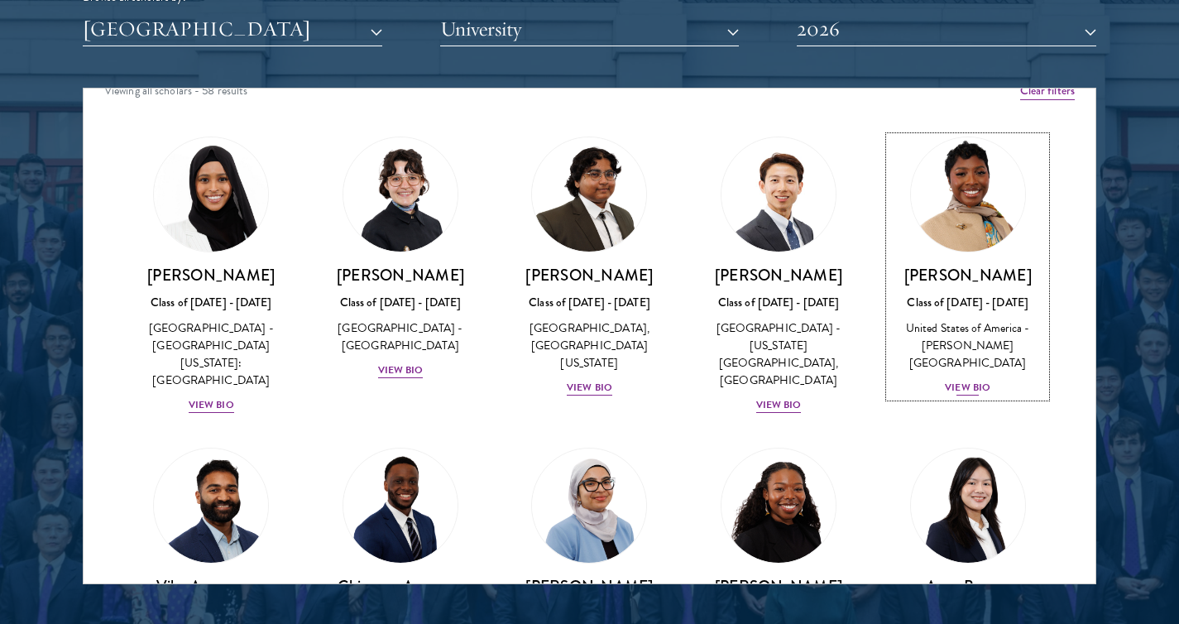
click at [943, 338] on div "United States of America - [PERSON_NAME][GEOGRAPHIC_DATA]" at bounding box center [967, 345] width 156 height 52
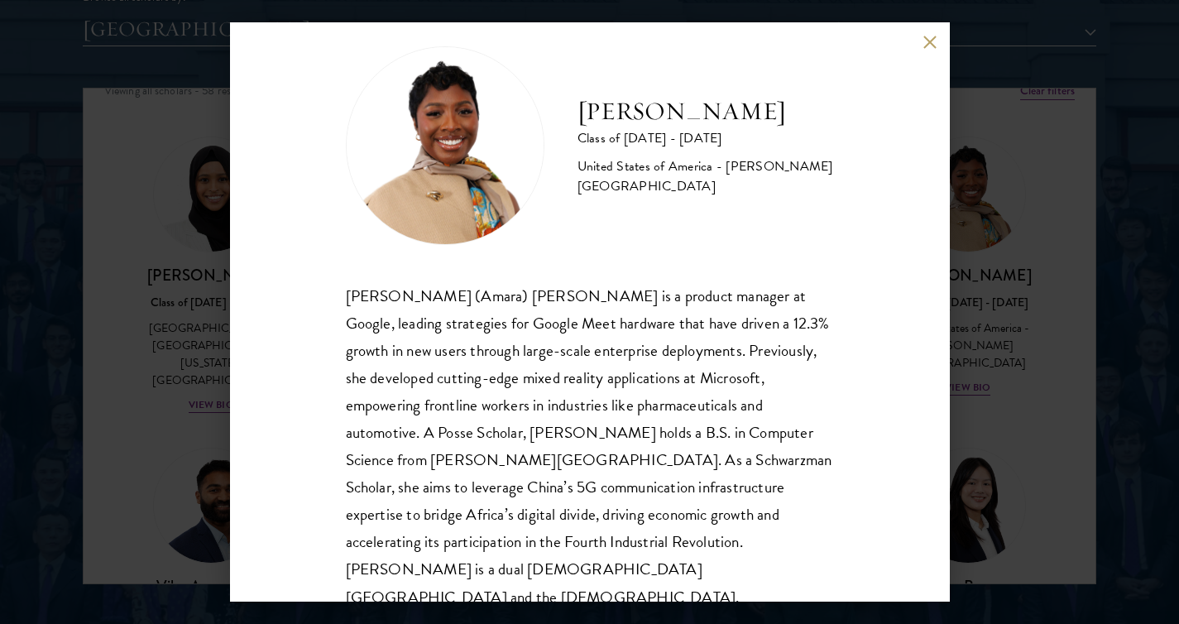
scroll to position [28, 0]
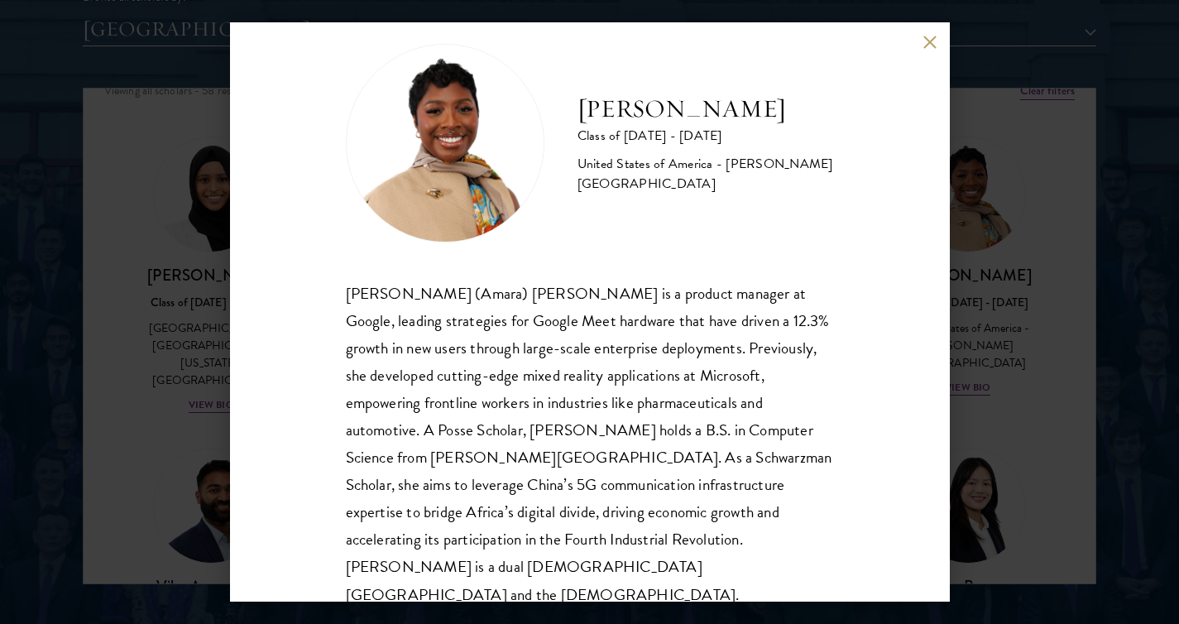
click at [931, 38] on button at bounding box center [930, 42] width 14 height 14
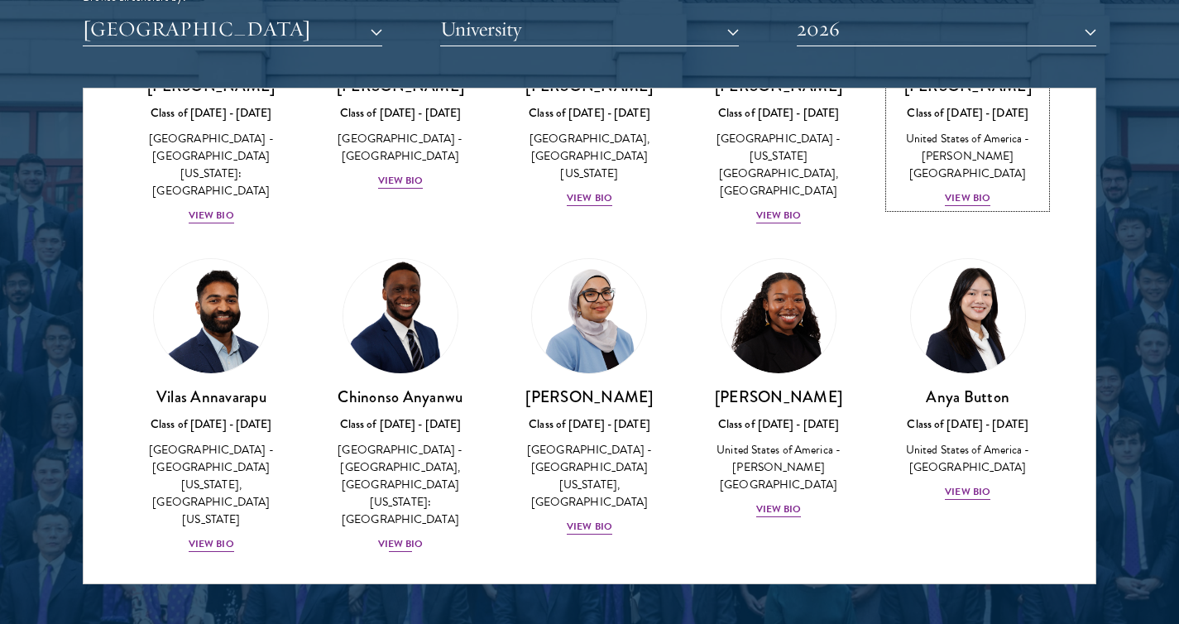
scroll to position [234, 0]
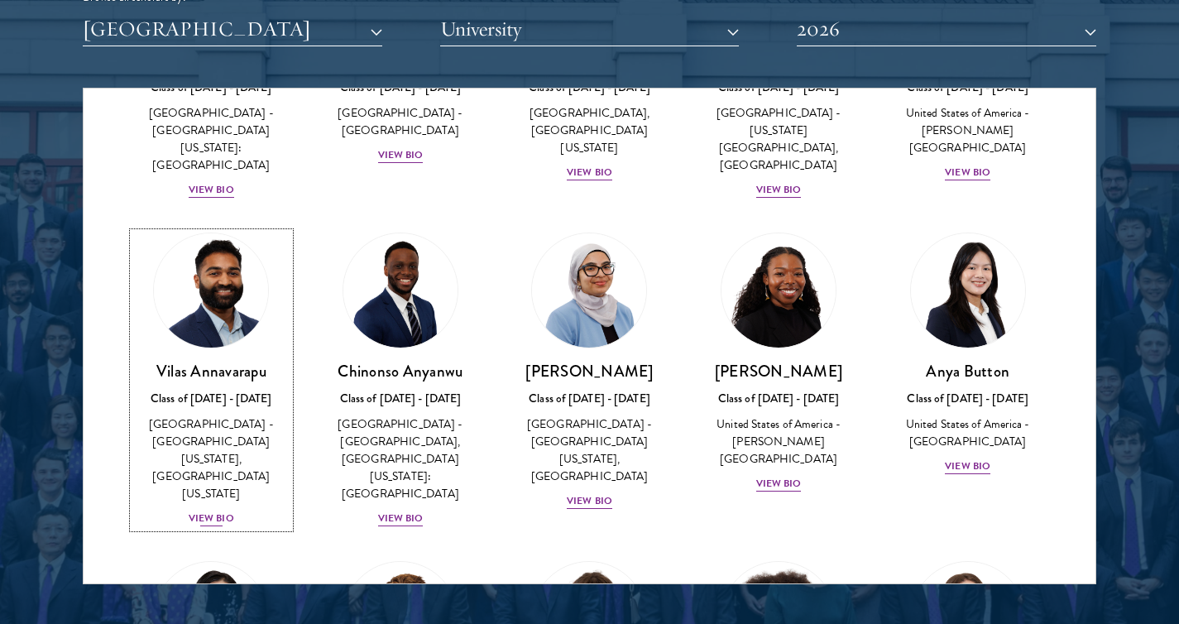
click at [229, 363] on h3 "Vilas Annavarapu" at bounding box center [211, 371] width 156 height 21
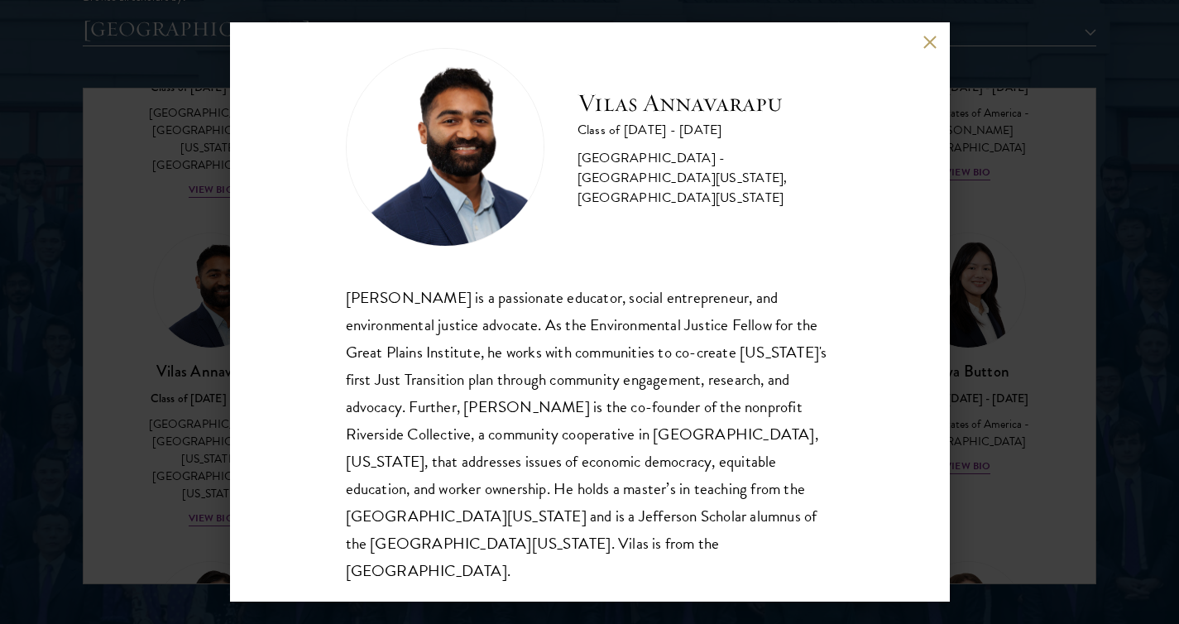
scroll to position [29, 0]
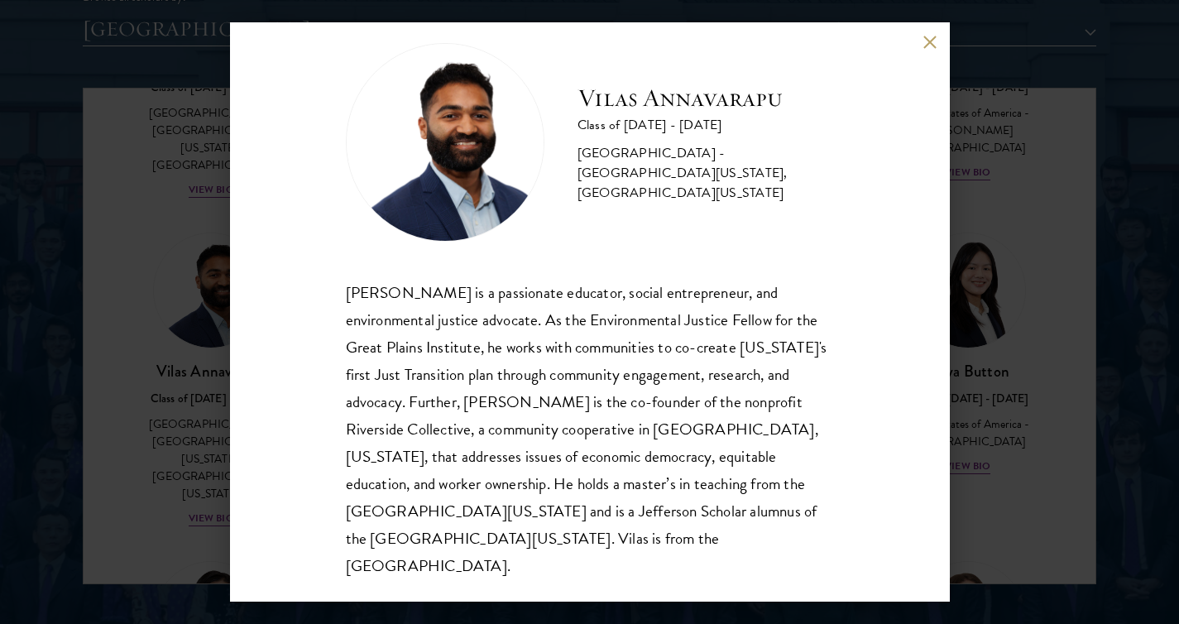
click at [931, 47] on button at bounding box center [930, 42] width 14 height 14
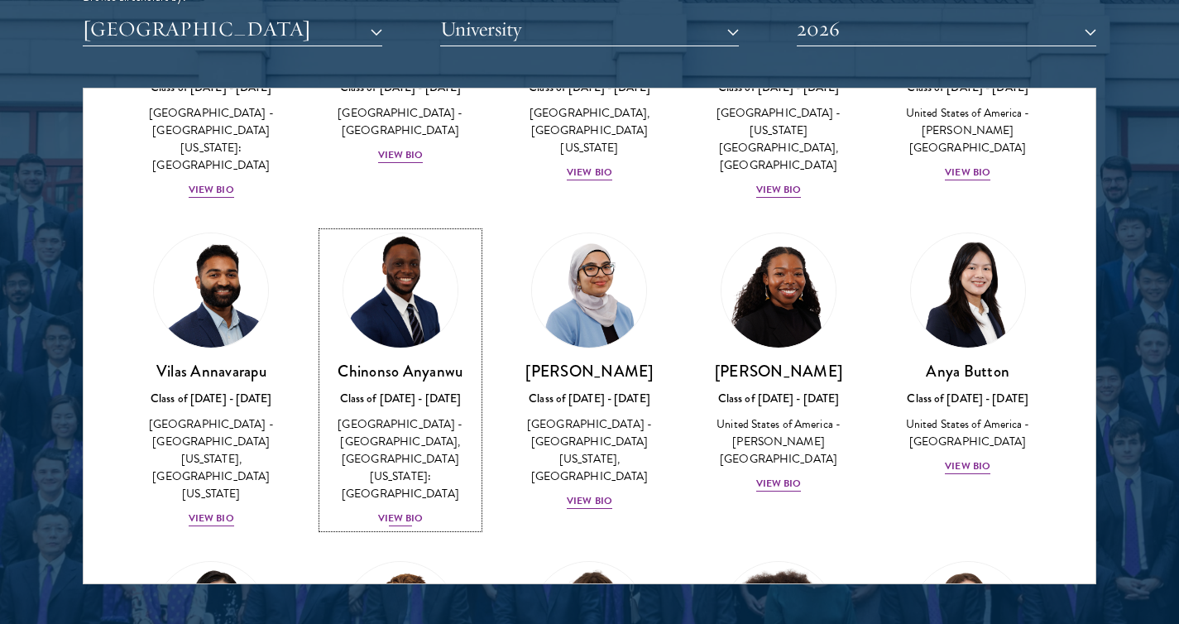
click at [419, 361] on h3 "Chinonso Anyanwu" at bounding box center [401, 371] width 156 height 21
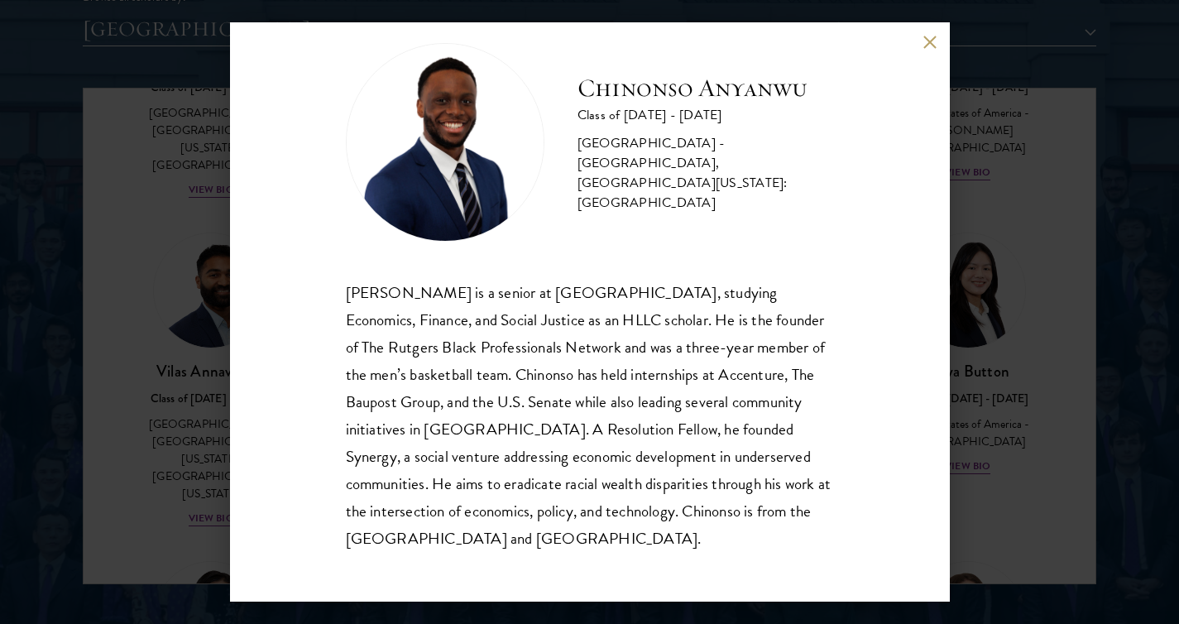
scroll to position [20, 0]
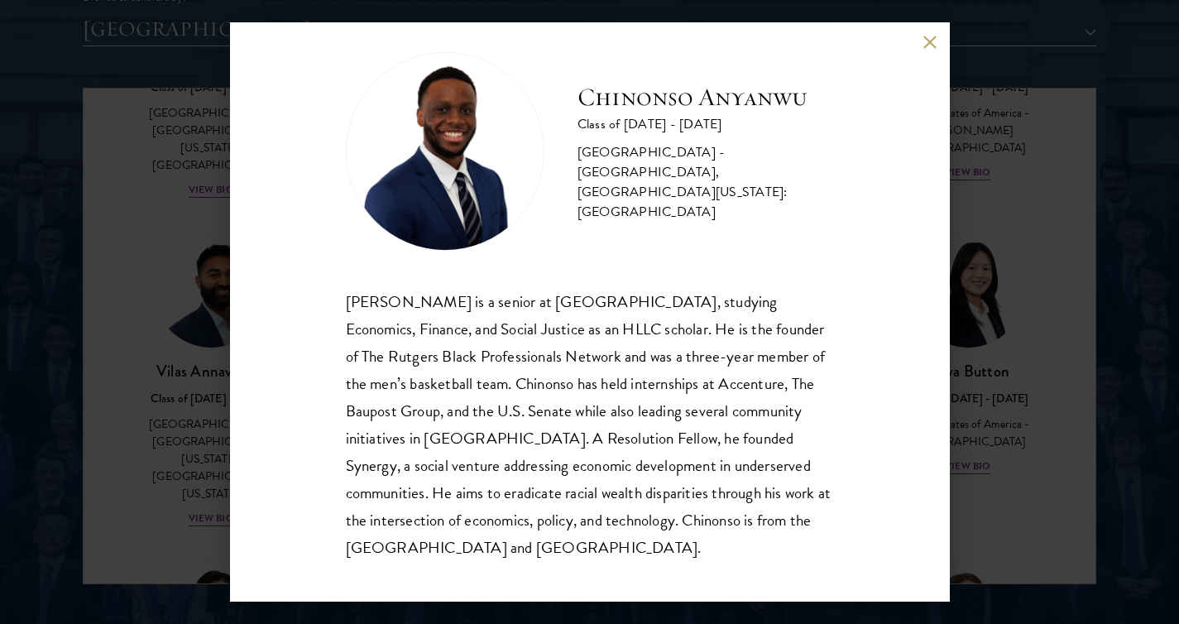
click at [930, 33] on div "[PERSON_NAME] Class of [DATE] - [DATE] [GEOGRAPHIC_DATA] - [GEOGRAPHIC_DATA], […" at bounding box center [590, 311] width 720 height 579
click at [926, 38] on button at bounding box center [930, 42] width 14 height 14
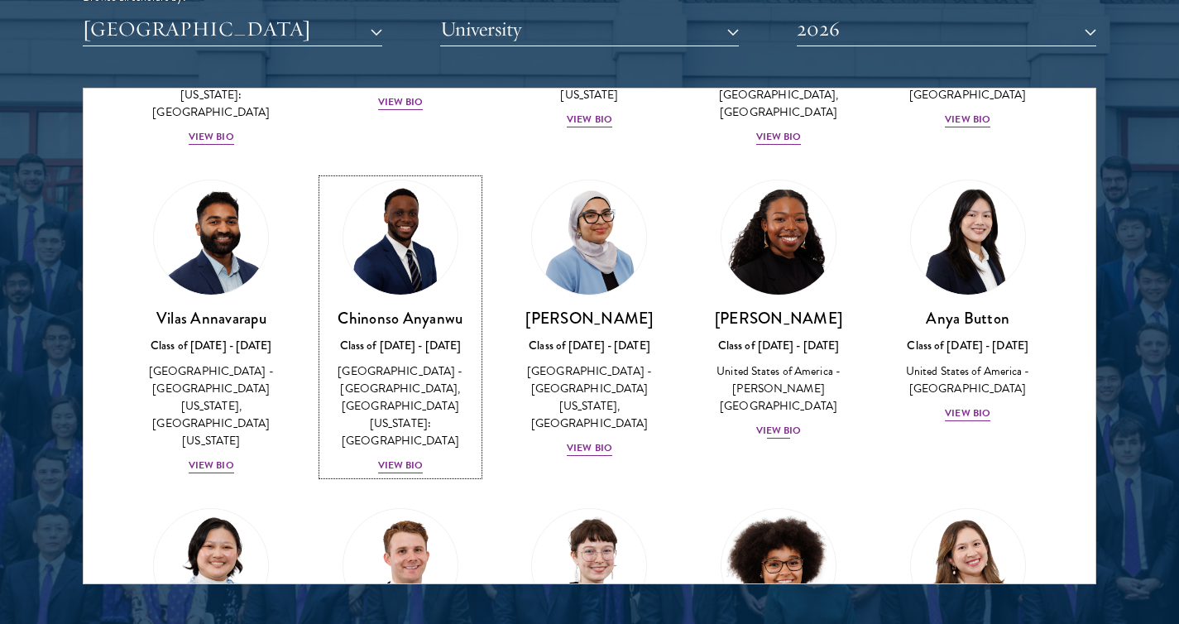
scroll to position [373, 0]
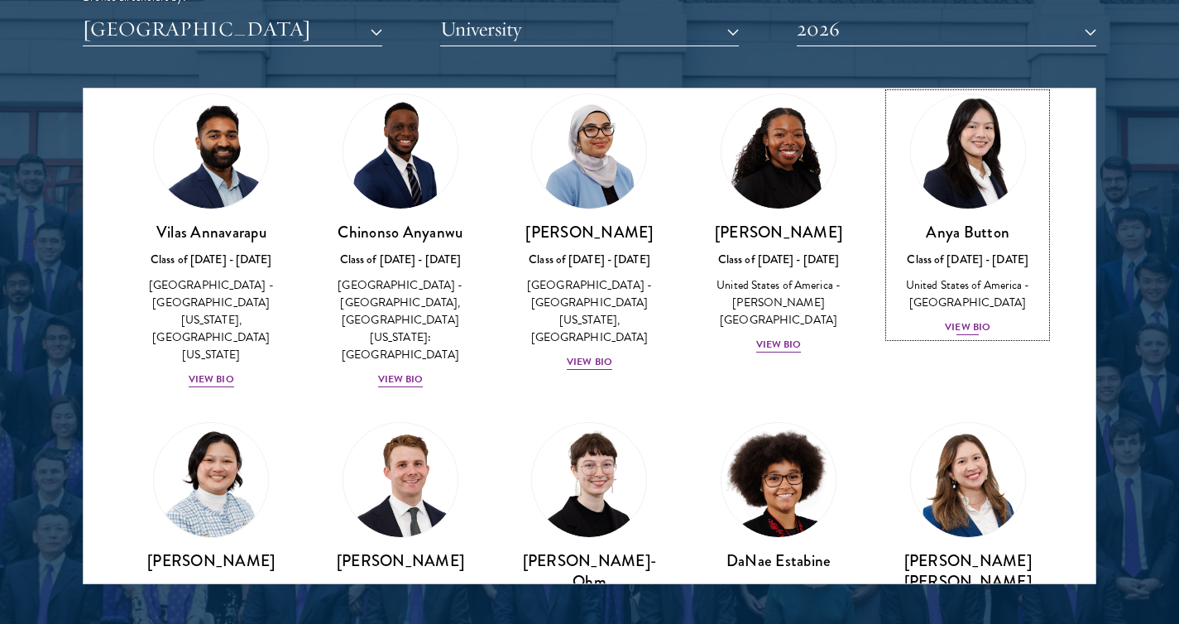
click at [973, 251] on div "Class of [DATE] - [DATE]" at bounding box center [967, 259] width 156 height 17
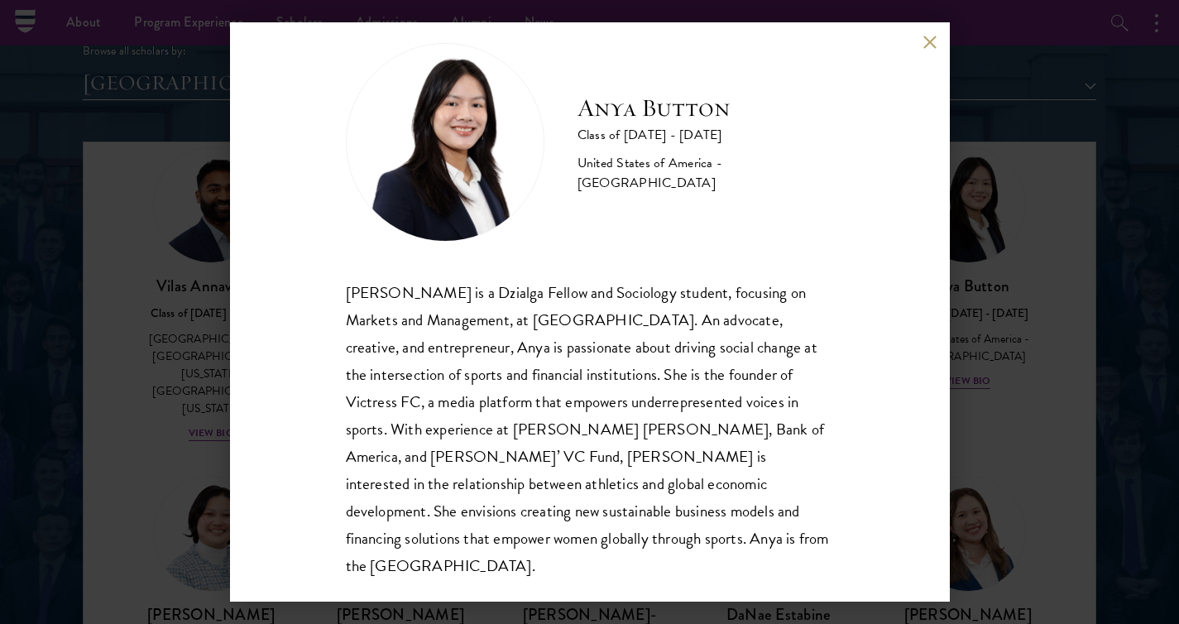
scroll to position [2049, 0]
click at [927, 41] on button at bounding box center [930, 42] width 14 height 14
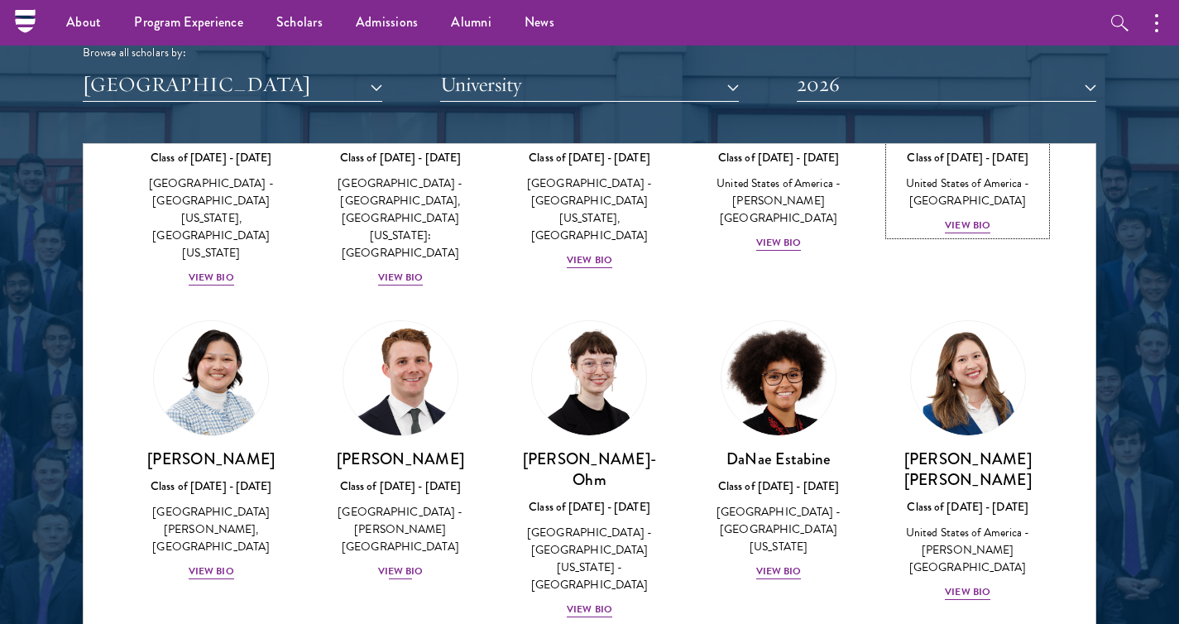
scroll to position [547, 0]
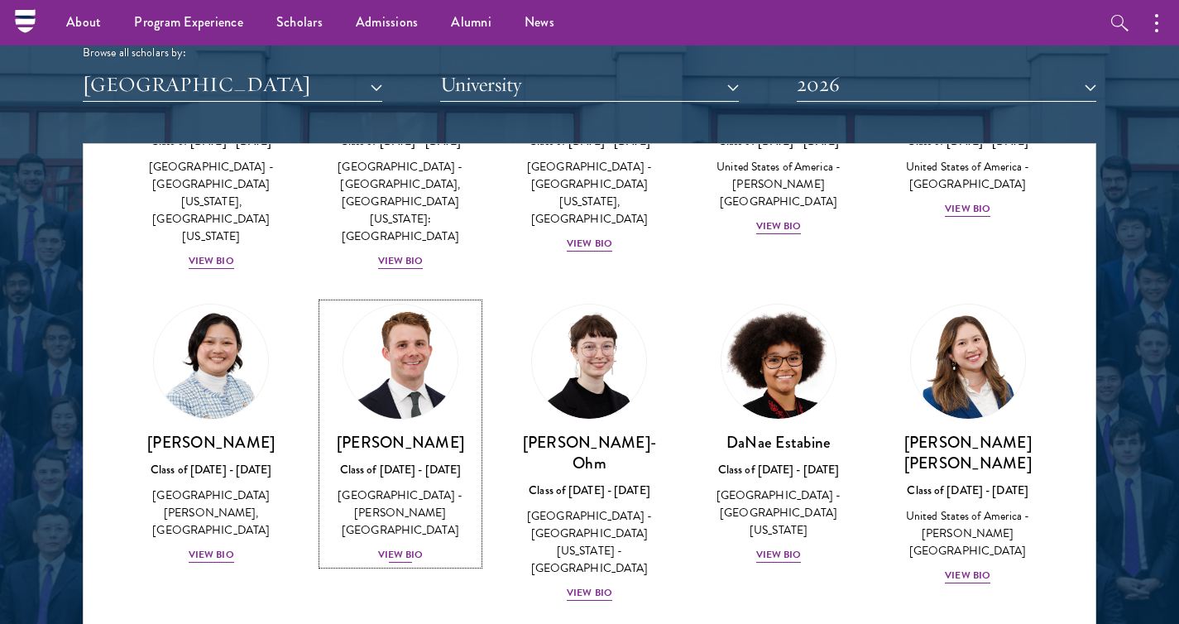
click at [403, 342] on img at bounding box center [400, 362] width 126 height 126
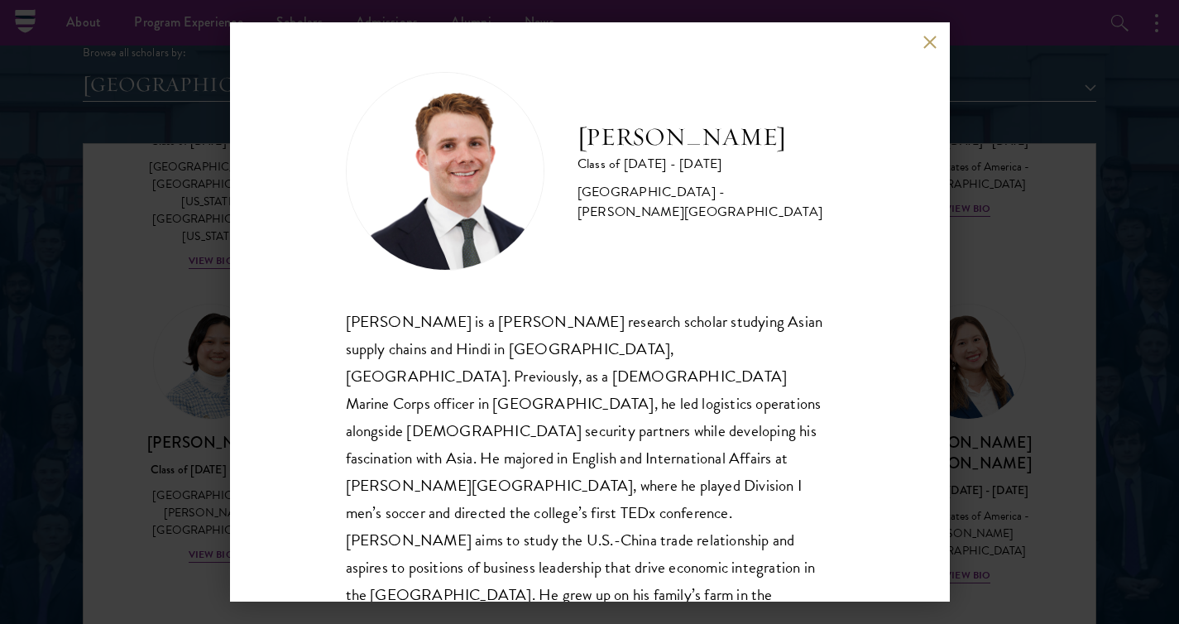
click at [928, 43] on button at bounding box center [930, 42] width 14 height 14
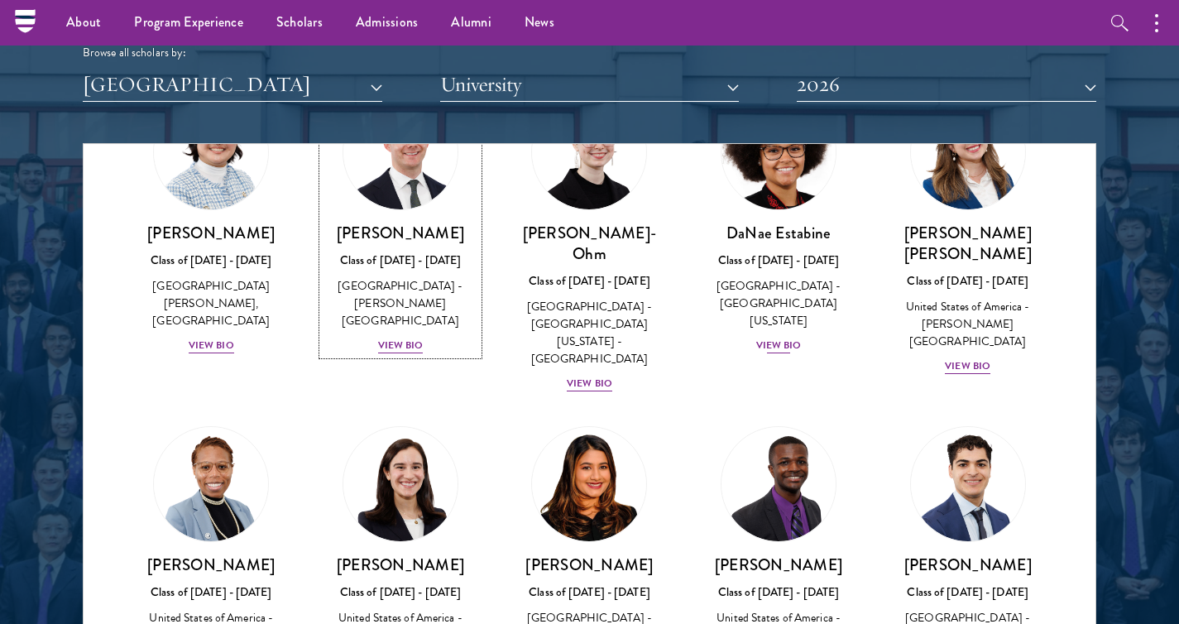
scroll to position [786, 0]
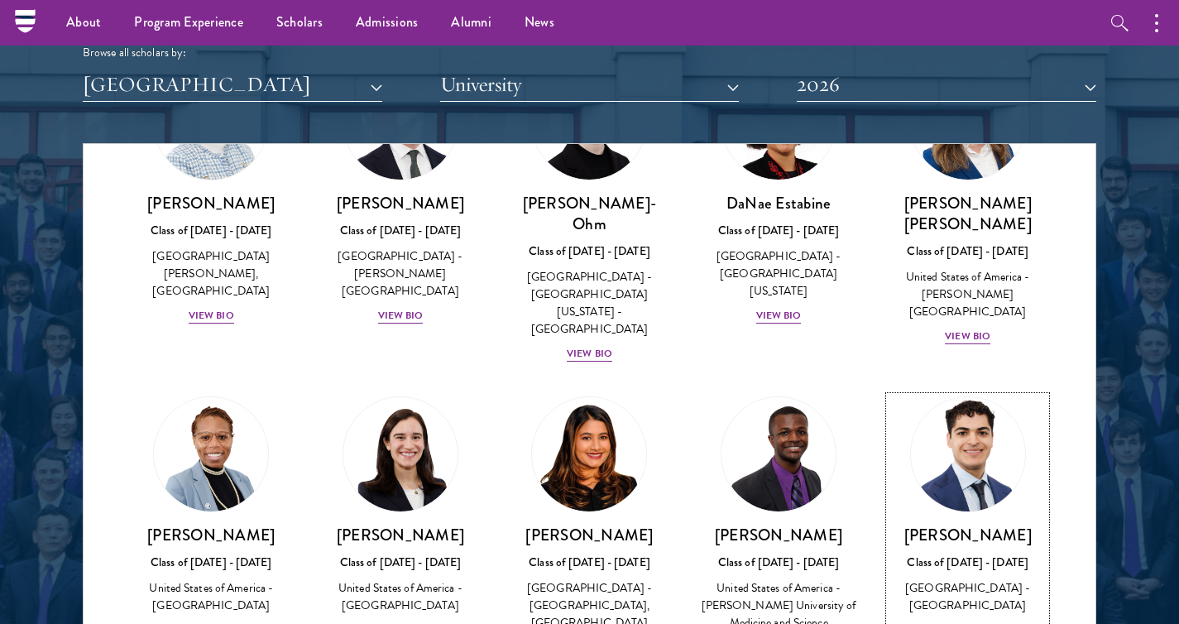
click at [952, 524] on h3 "[PERSON_NAME]" at bounding box center [967, 534] width 156 height 21
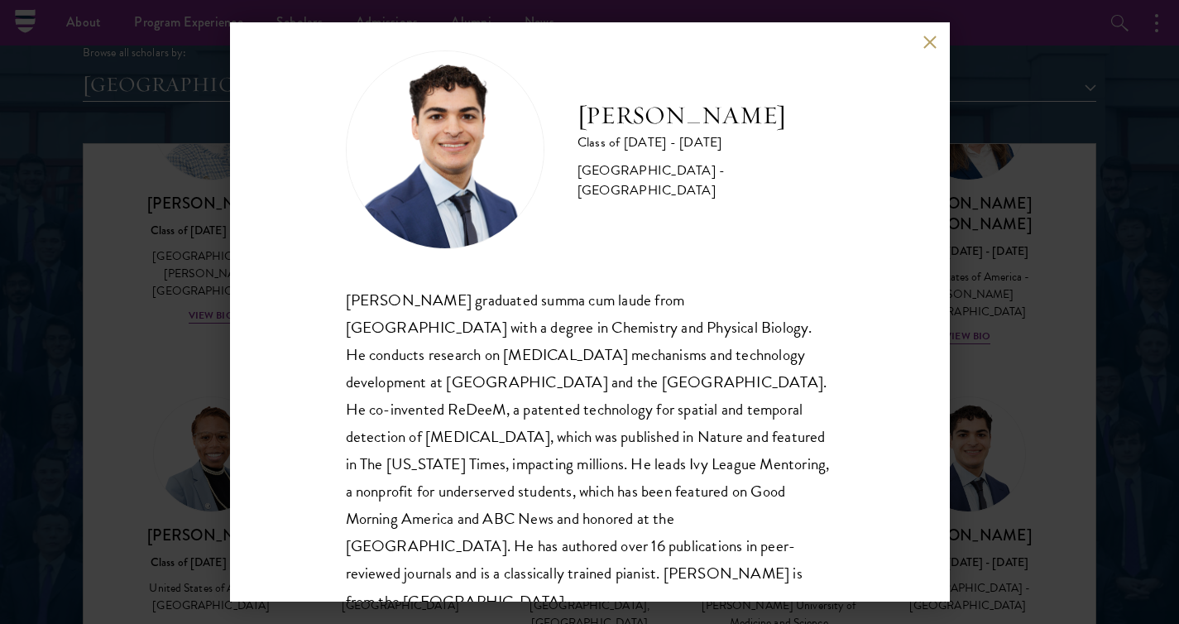
scroll to position [22, 0]
click at [927, 50] on div "[PERSON_NAME] Class of [DATE] - [DATE] [GEOGRAPHIC_DATA] - [GEOGRAPHIC_DATA] [P…" at bounding box center [590, 311] width 720 height 579
click at [927, 45] on button at bounding box center [930, 42] width 14 height 14
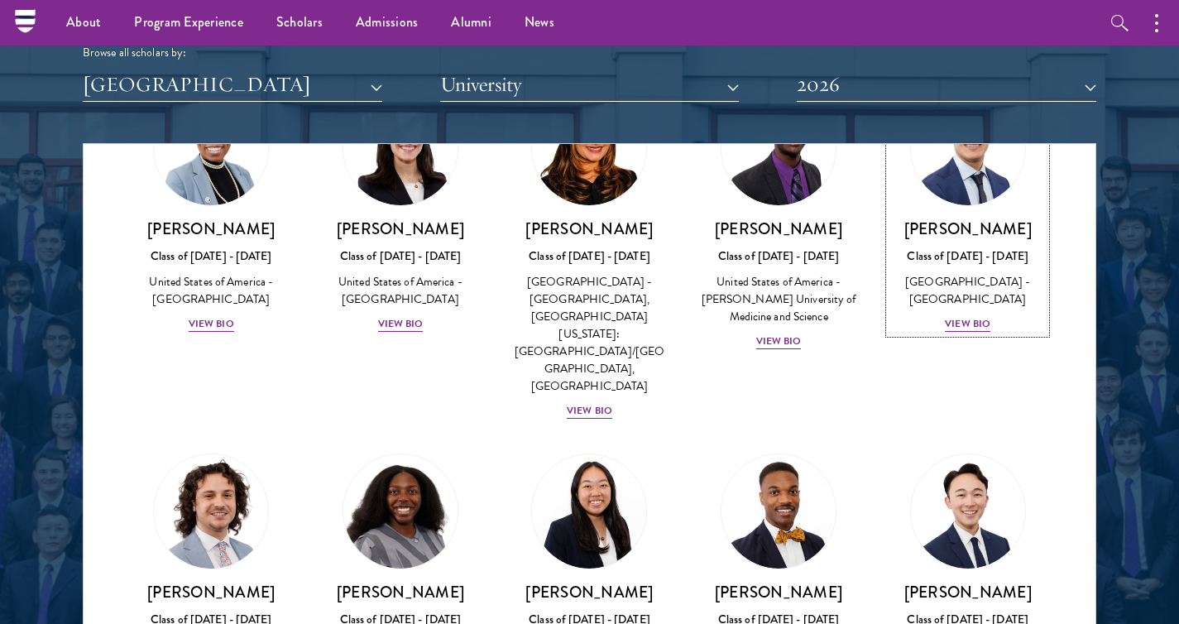
scroll to position [1096, 0]
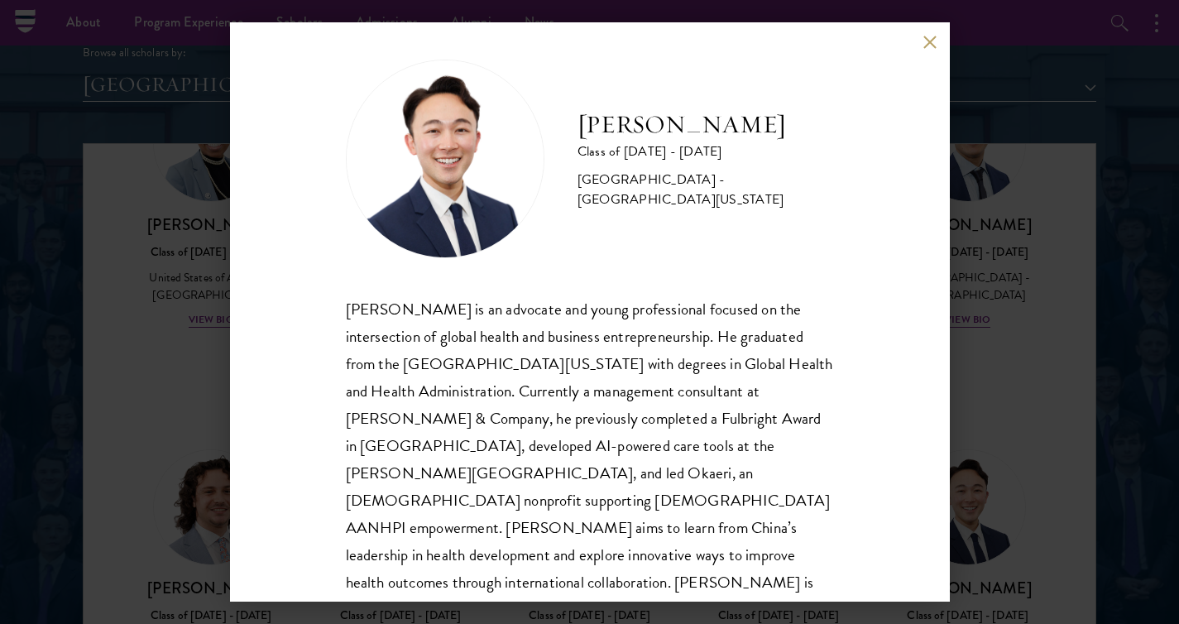
scroll to position [21, 0]
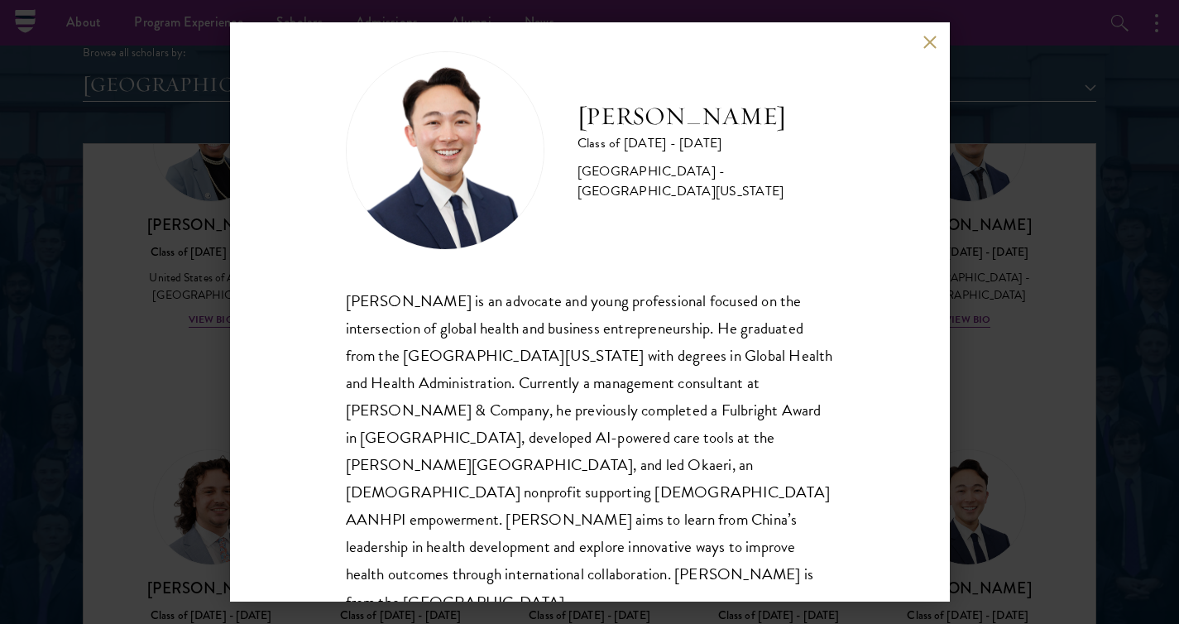
click at [926, 38] on button at bounding box center [930, 42] width 14 height 14
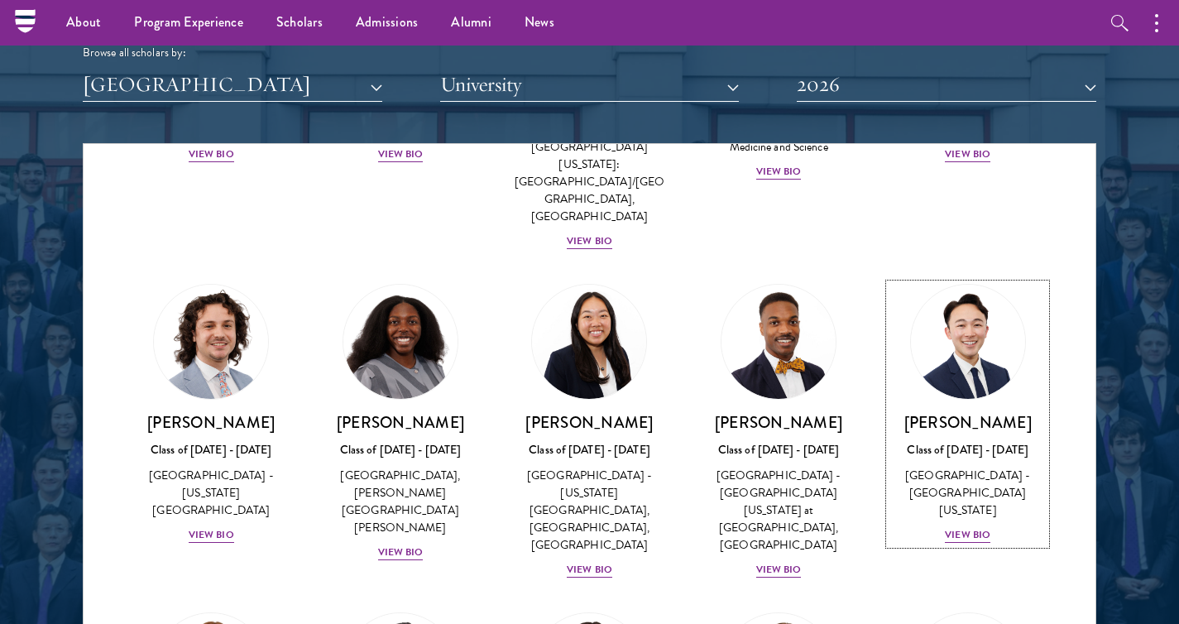
scroll to position [1264, 0]
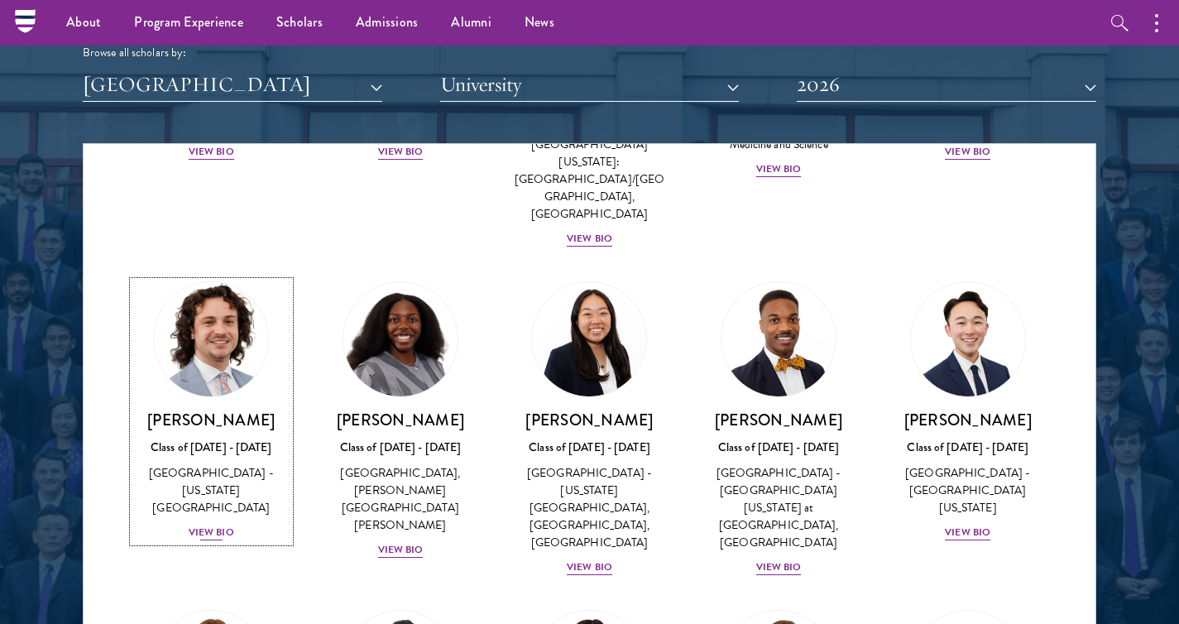
click at [214, 298] on link "[PERSON_NAME] Class of [DATE] - [DATE] [GEOGRAPHIC_DATA] - [US_STATE][GEOGRAPHI…" at bounding box center [211, 411] width 156 height 261
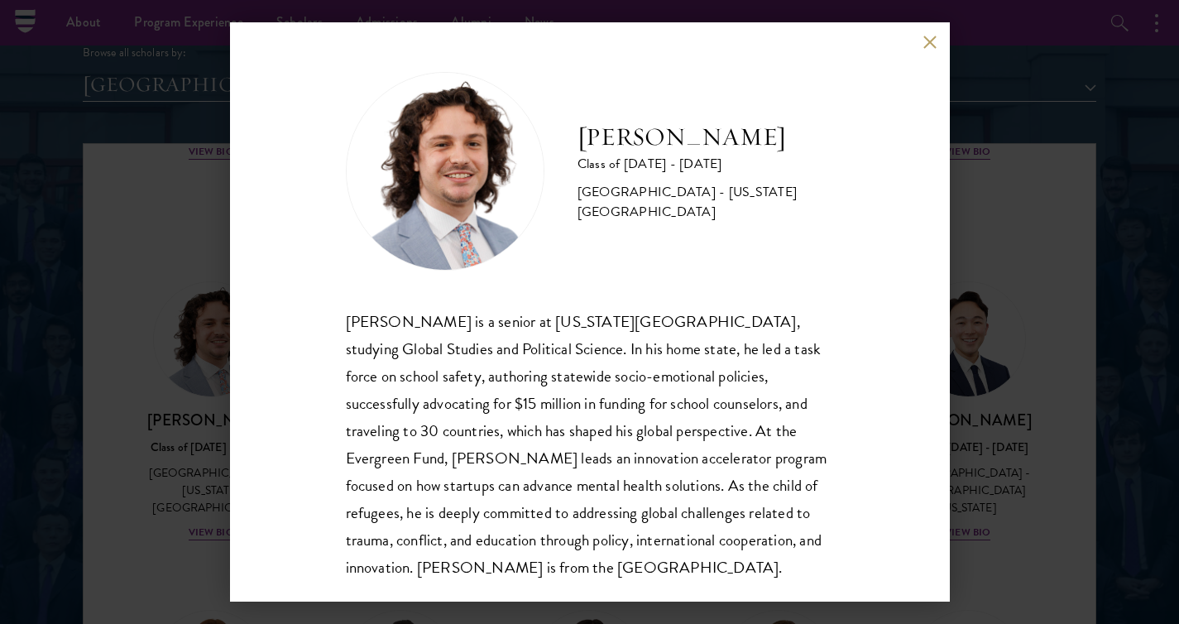
scroll to position [13, 0]
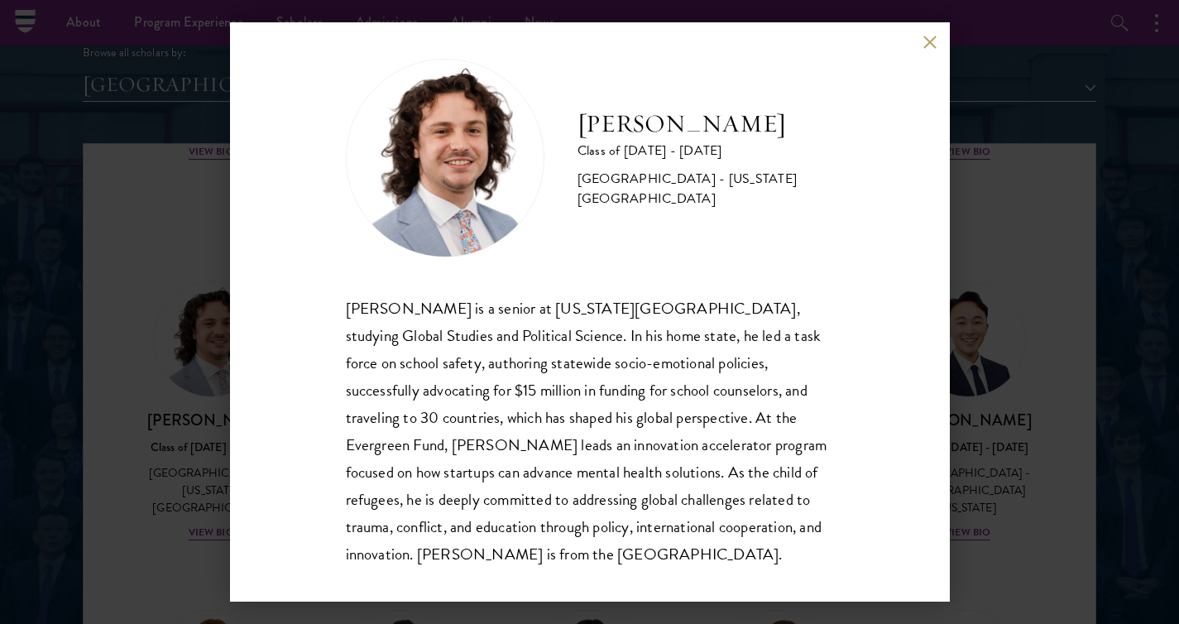
click at [926, 37] on button at bounding box center [930, 42] width 14 height 14
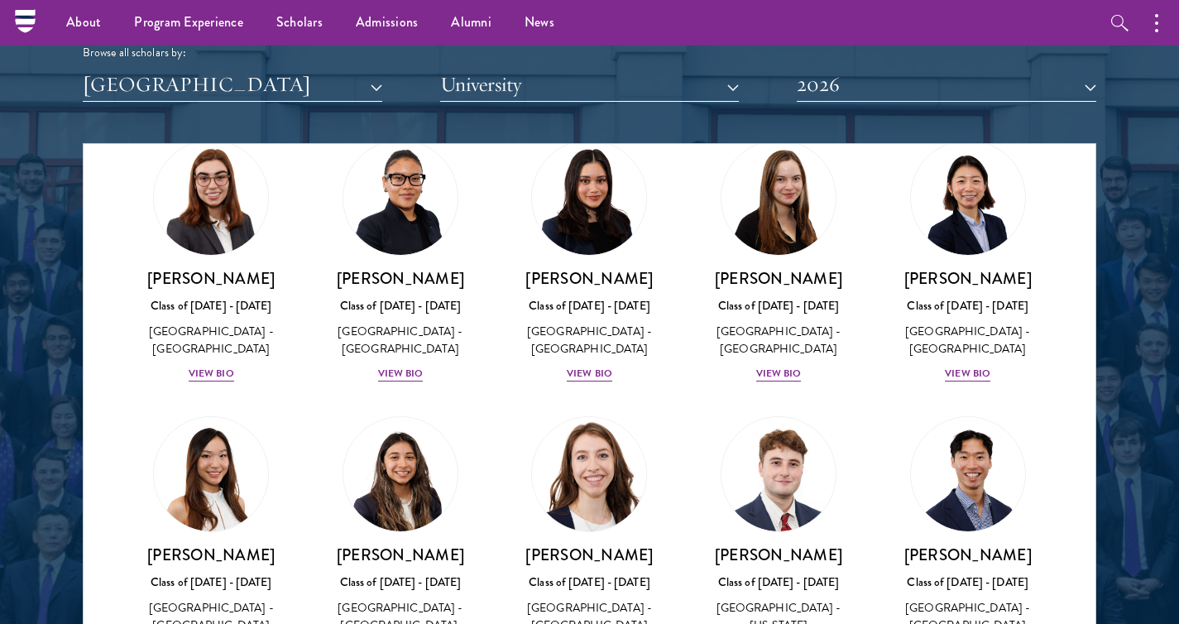
scroll to position [1738, 0]
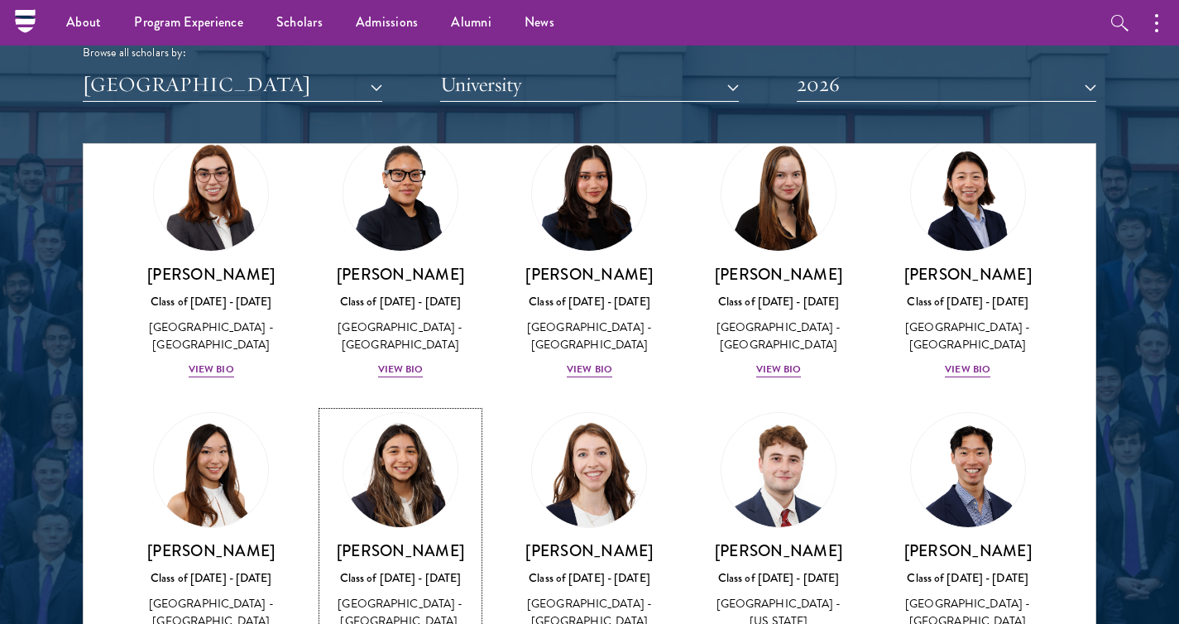
click at [403, 540] on h3 "[PERSON_NAME]" at bounding box center [401, 550] width 156 height 21
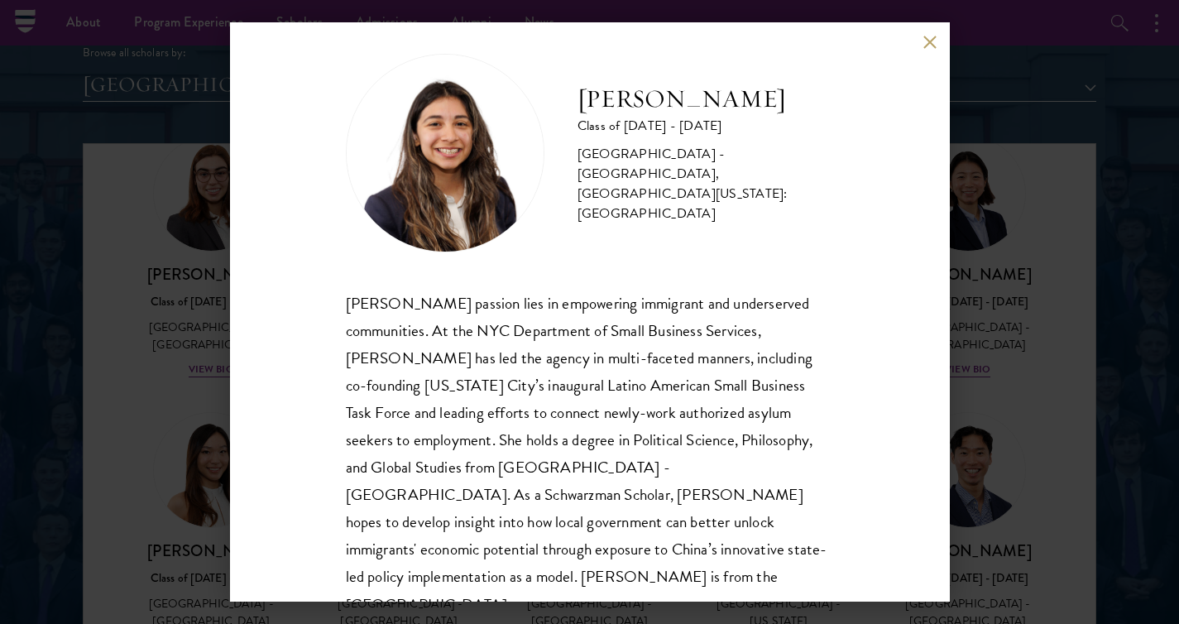
scroll to position [20, 0]
click at [927, 36] on button at bounding box center [930, 42] width 14 height 14
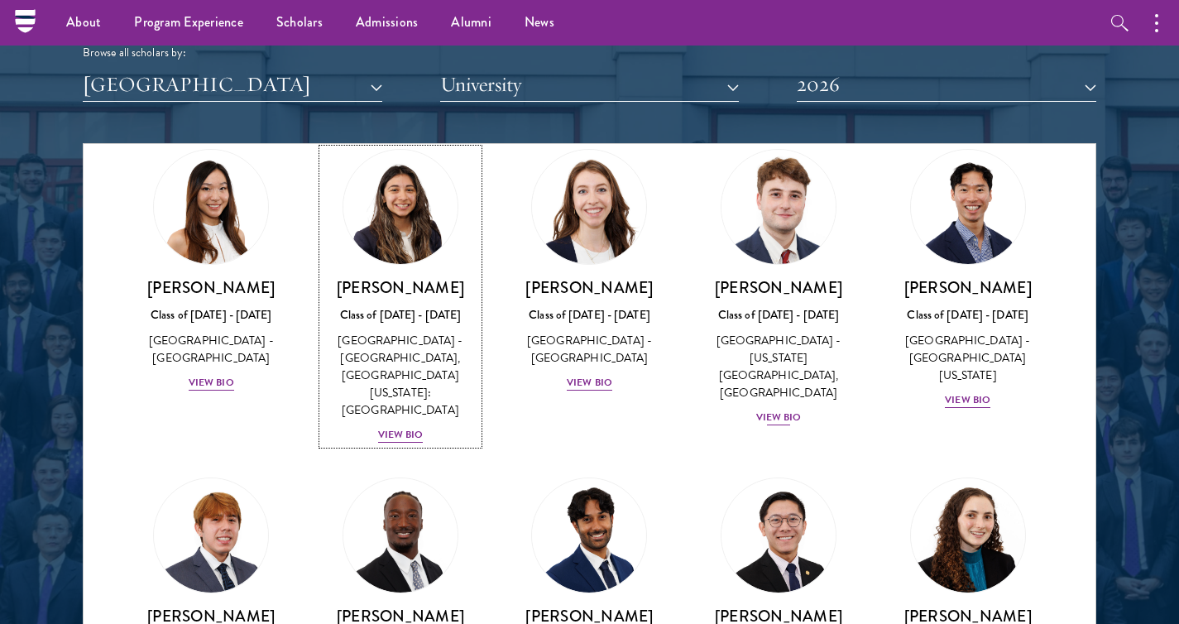
scroll to position [2010, 0]
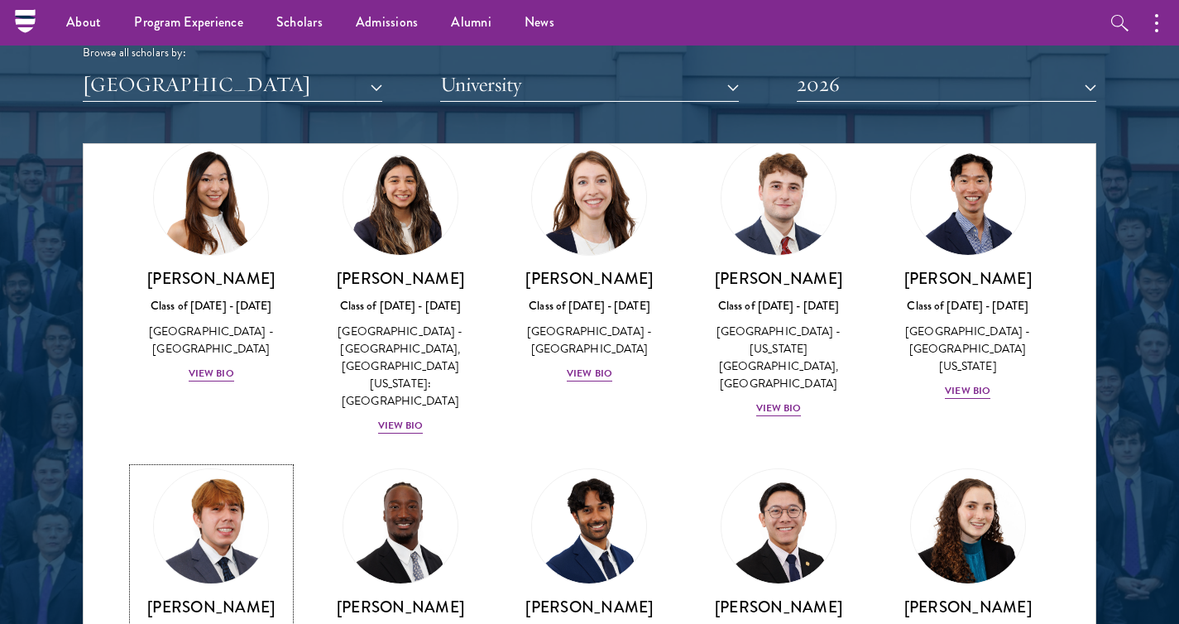
click at [246, 596] on h3 "[PERSON_NAME]" at bounding box center [211, 606] width 156 height 21
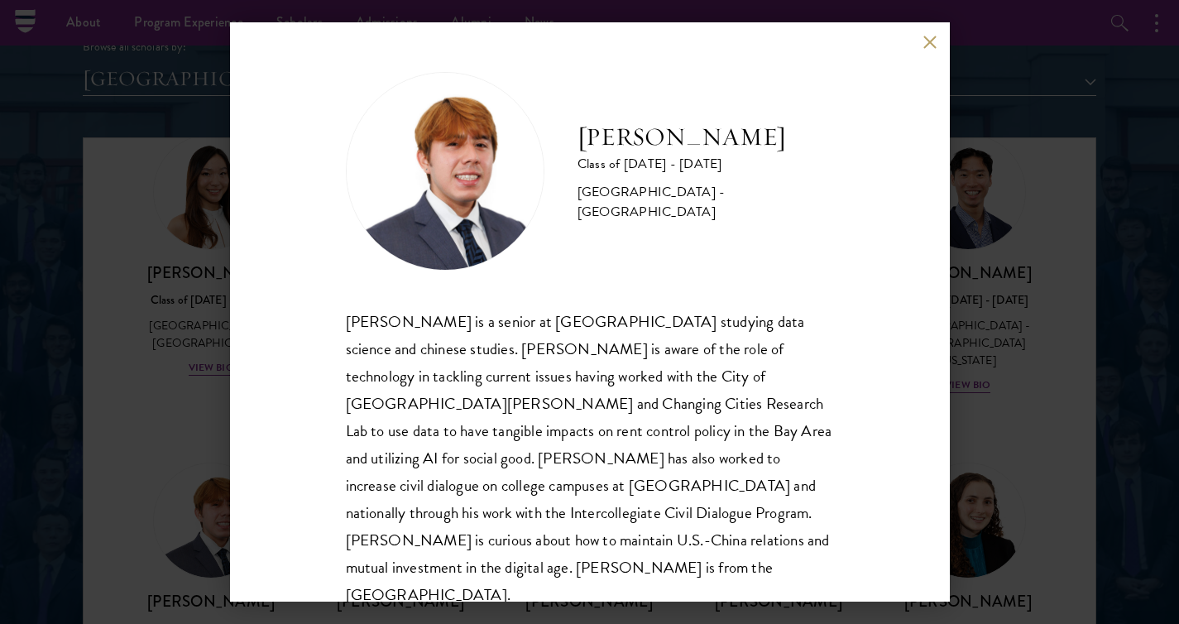
scroll to position [2047, 0]
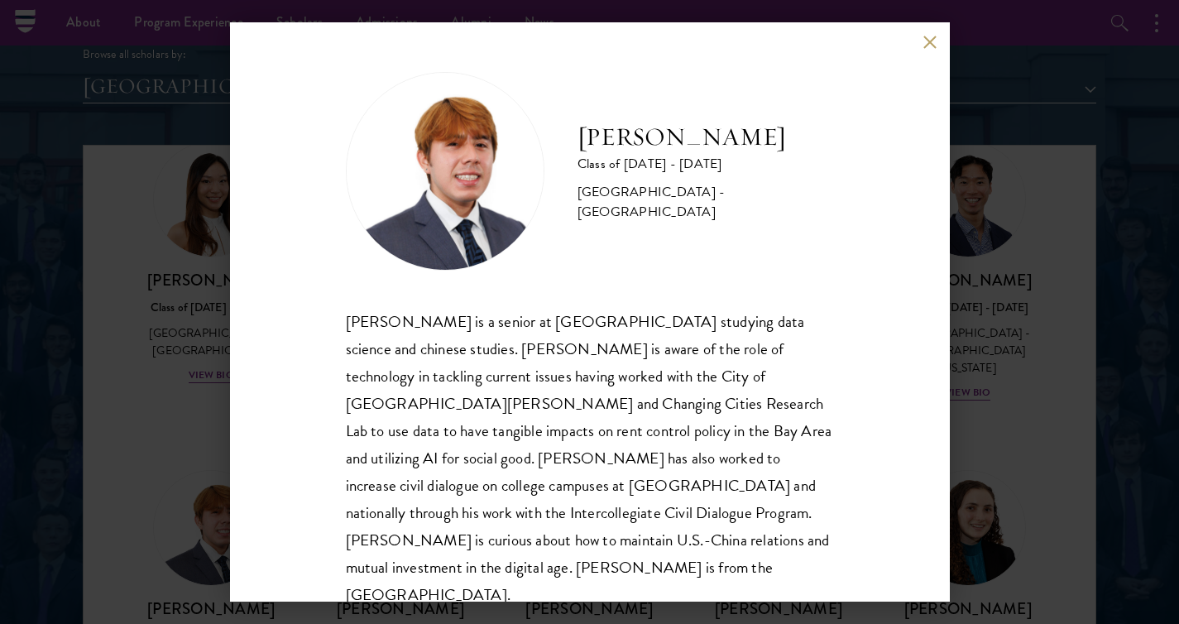
click at [923, 37] on button at bounding box center [930, 42] width 14 height 14
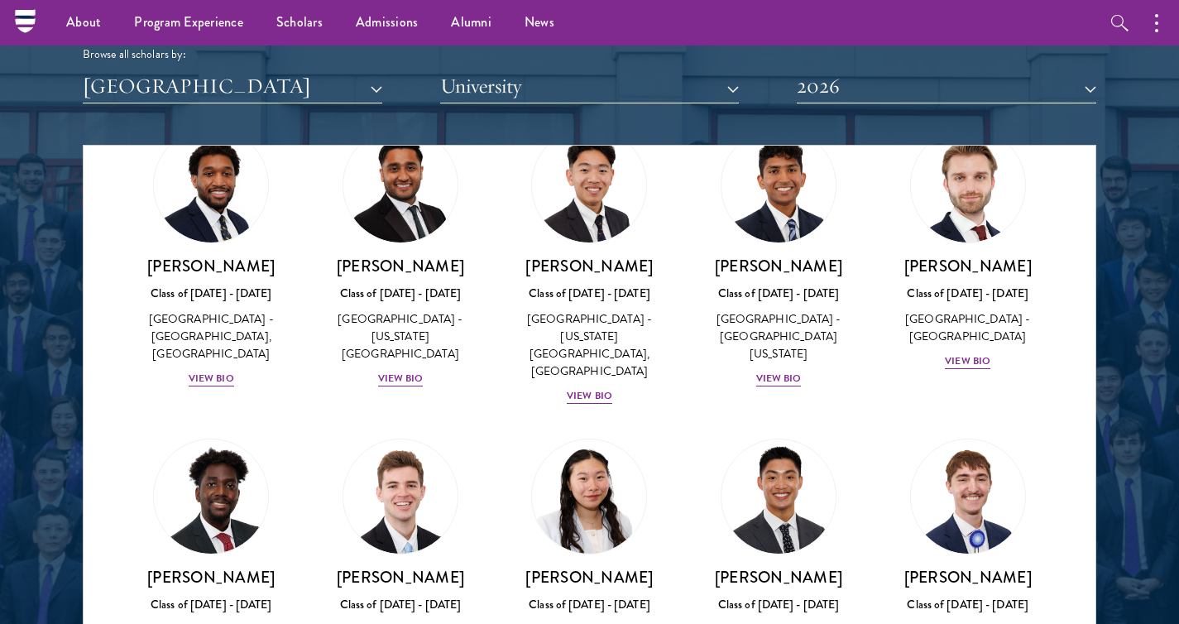
scroll to position [3020, 0]
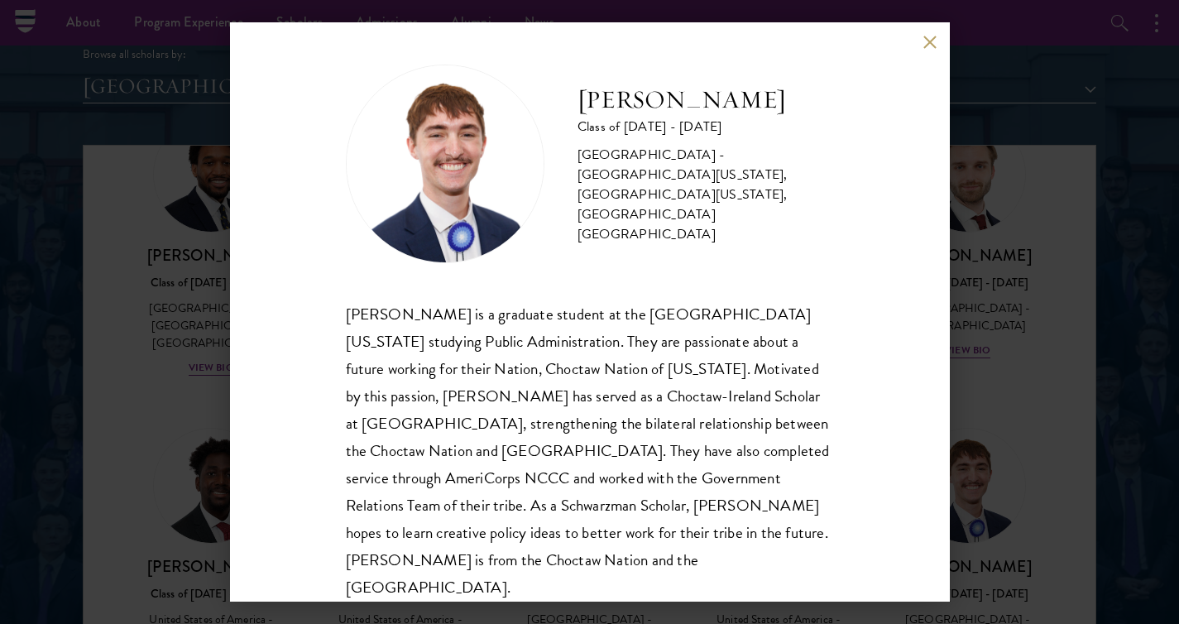
scroll to position [29, 0]
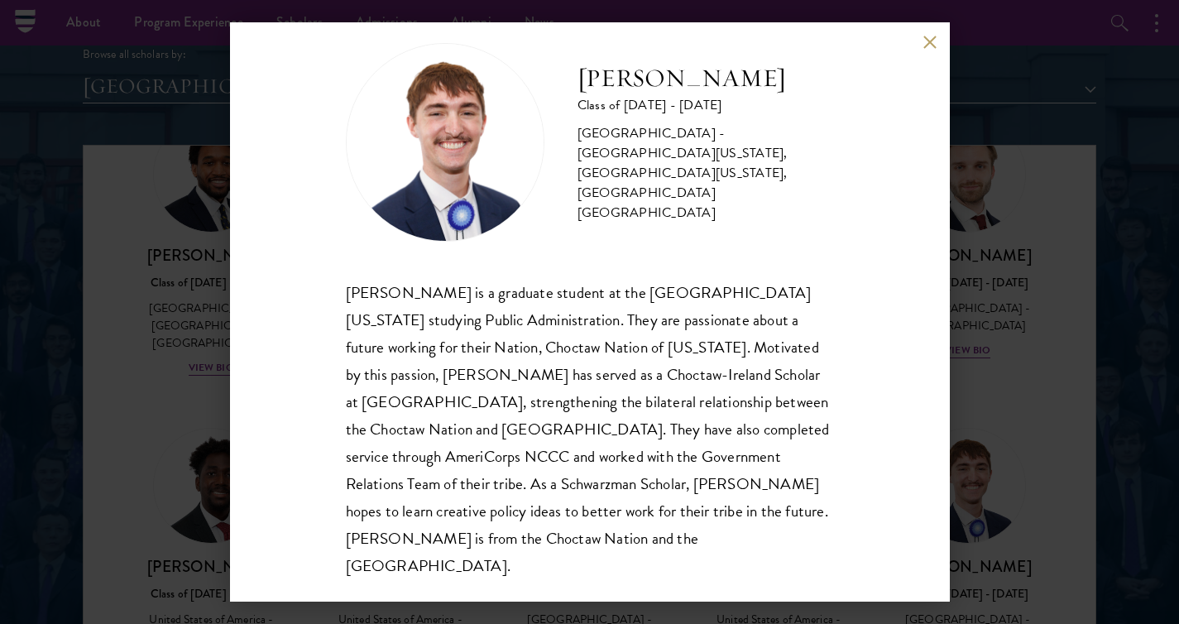
click at [920, 41] on div "[PERSON_NAME] Class of [DATE] - [DATE] [GEOGRAPHIC_DATA] - [GEOGRAPHIC_DATA][US…" at bounding box center [590, 311] width 720 height 579
click at [926, 37] on button at bounding box center [930, 42] width 14 height 14
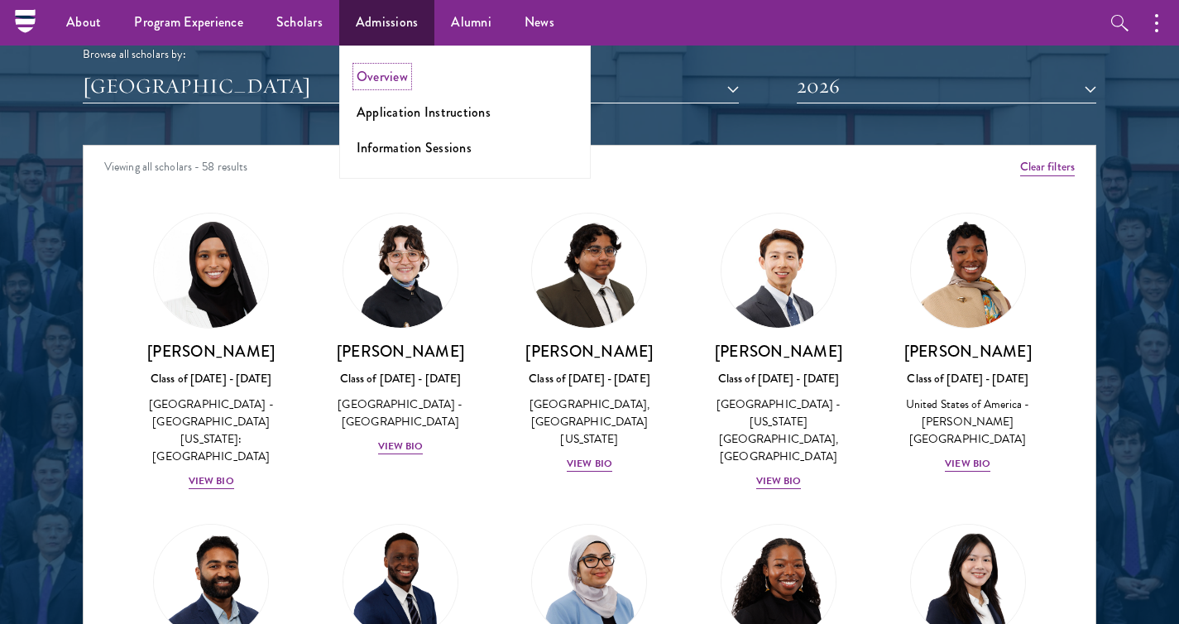
click at [383, 79] on link "Overview" at bounding box center [382, 76] width 51 height 19
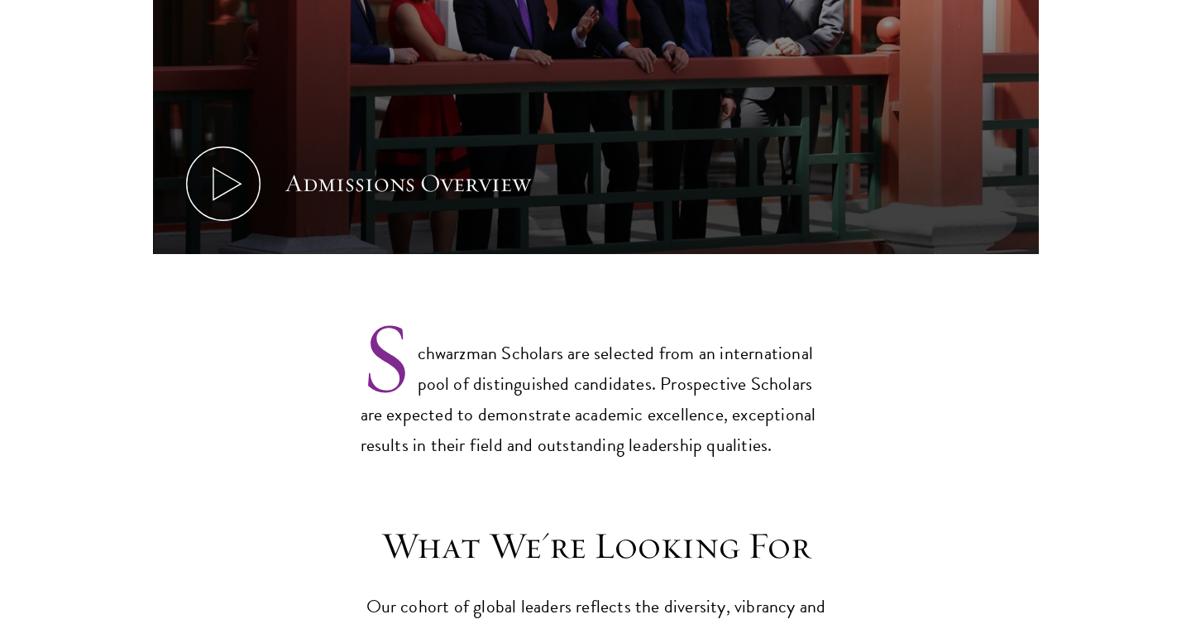
scroll to position [1113, 0]
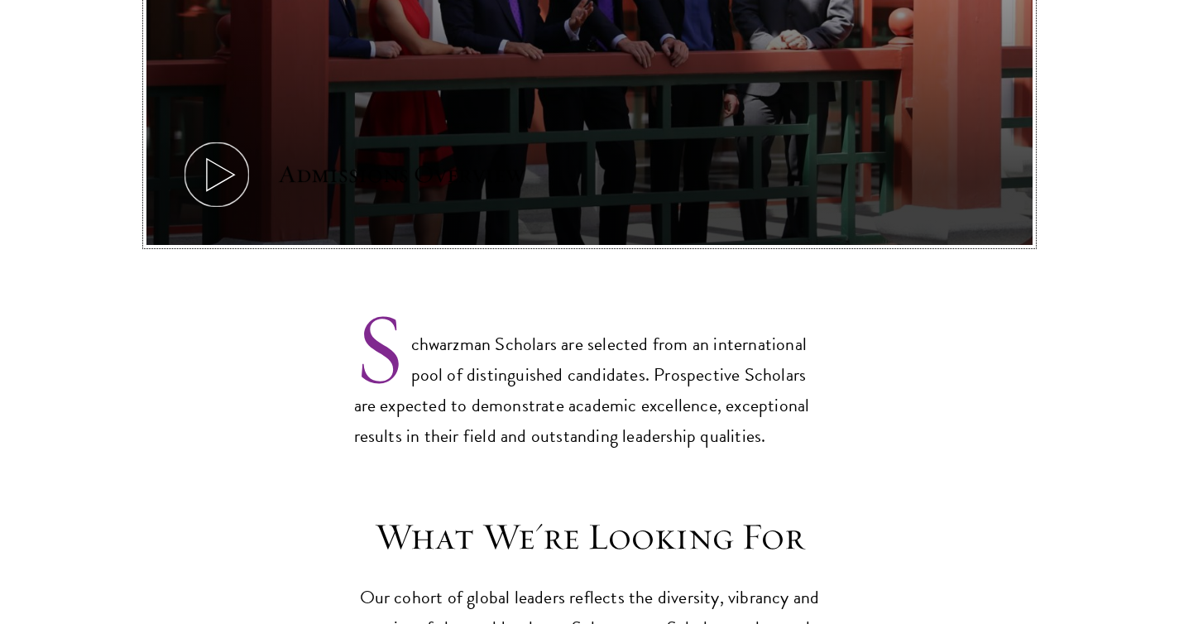
click at [218, 164] on icon at bounding box center [216, 174] width 74 height 74
